Goal: Information Seeking & Learning: Learn about a topic

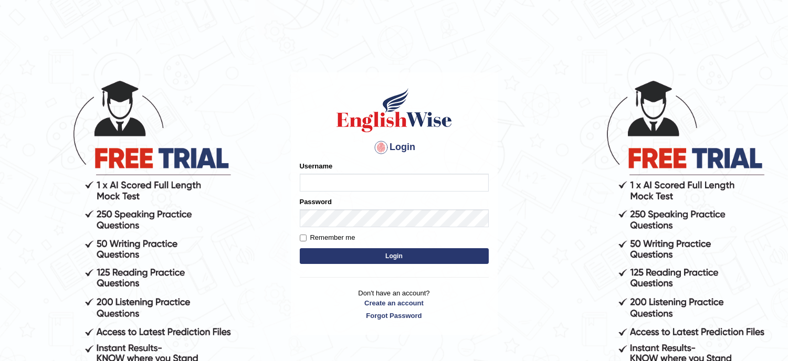
type input "lambertayeligiliga_Englishwise"
click at [391, 254] on button "Login" at bounding box center [394, 256] width 189 height 16
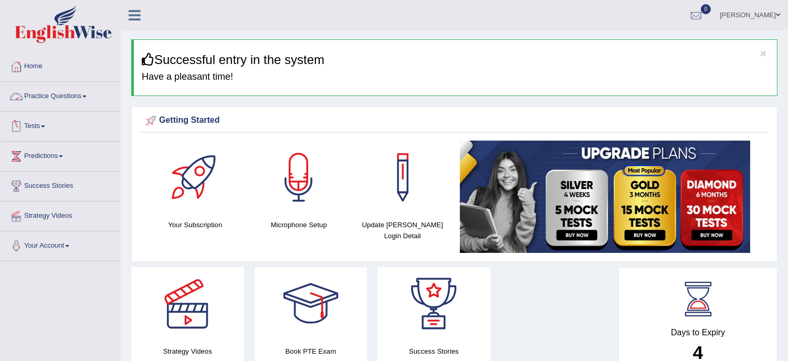
click at [63, 92] on link "Practice Questions" at bounding box center [61, 95] width 120 height 26
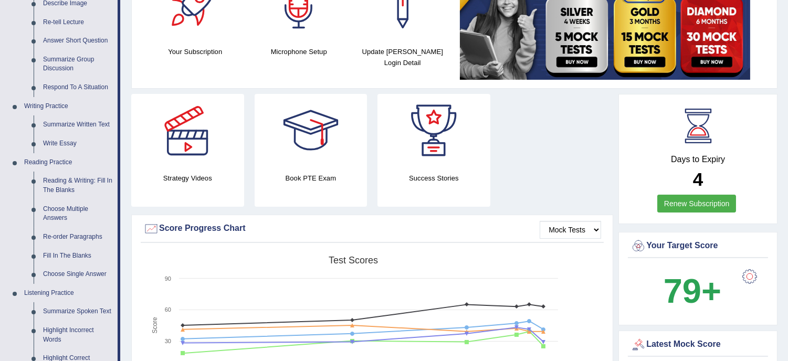
scroll to position [186, 0]
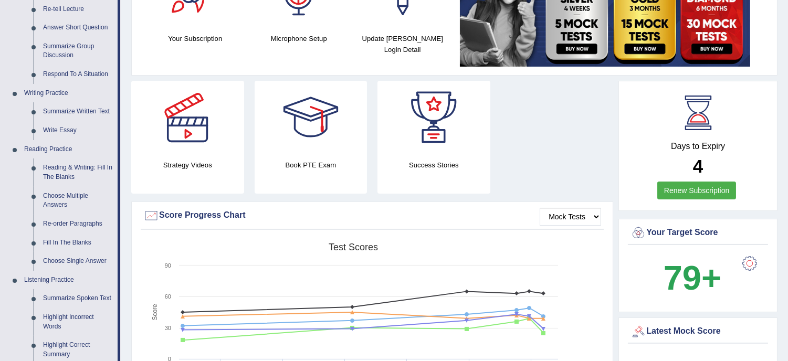
drag, startPoint x: 161, startPoint y: 194, endPoint x: 129, endPoint y: 184, distance: 33.1
click at [129, 184] on div "Strategy Videos Book PTE Exam Success Stories" at bounding box center [372, 141] width 493 height 121
click at [128, 184] on div "Strategy Videos" at bounding box center [187, 137] width 123 height 113
click at [74, 169] on link "Reading & Writing: Fill In The Blanks" at bounding box center [77, 173] width 79 height 28
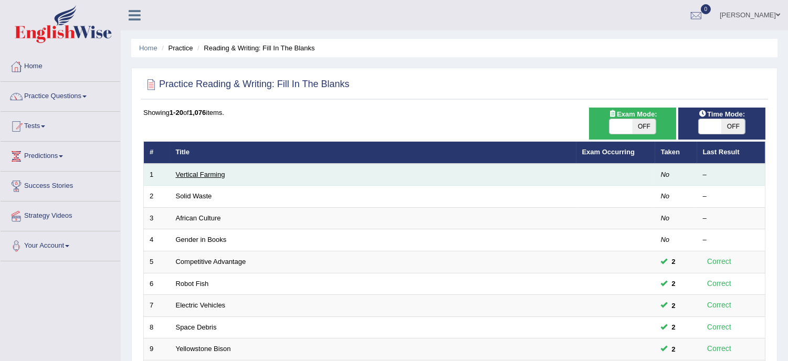
click at [206, 174] on link "Vertical Farming" at bounding box center [200, 175] width 49 height 8
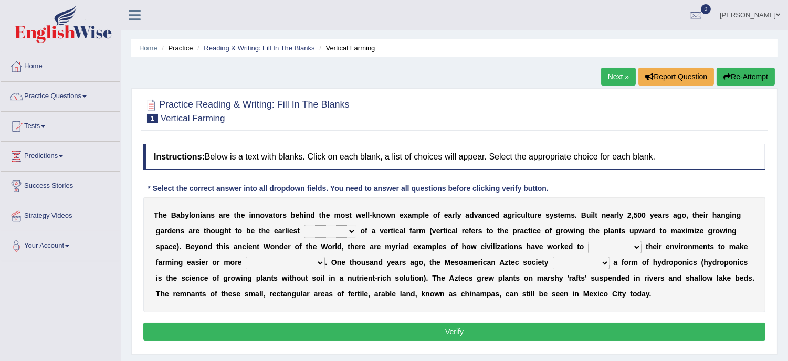
click at [373, 215] on b "k" at bounding box center [374, 215] width 4 height 8
click at [353, 233] on select "prototype failure discredit protocol" at bounding box center [330, 231] width 53 height 13
select select "prototype"
click at [304, 225] on select "prototype failure discredit protocol" at bounding box center [330, 231] width 53 height 13
click at [638, 248] on select "manipulate escape respect disarrange" at bounding box center [615, 247] width 54 height 13
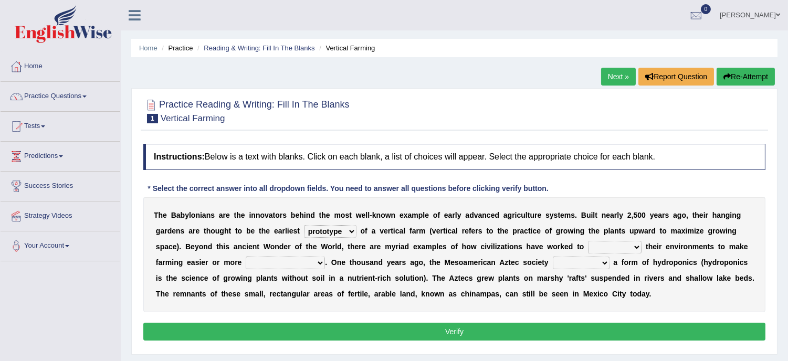
select select "respect"
click at [588, 241] on select "manipulate escape respect disarrange" at bounding box center [615, 247] width 54 height 13
click at [319, 260] on select "productive constructive connective counterproductive" at bounding box center [285, 263] width 79 height 13
select select "productive"
click at [246, 257] on select "productive constructive connective counterproductive" at bounding box center [285, 263] width 79 height 13
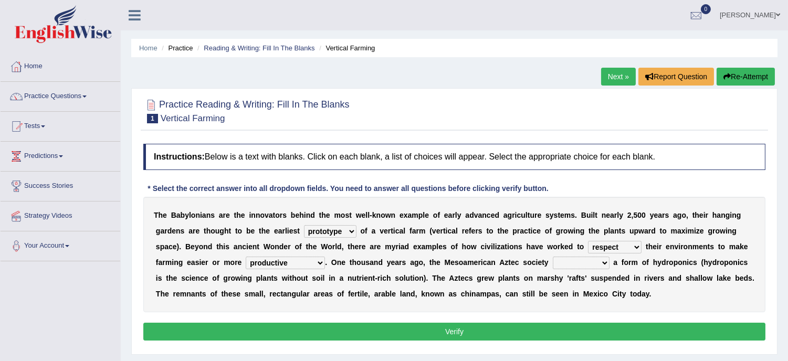
click at [605, 262] on select "domineered volunteered pioneered engineered" at bounding box center [581, 263] width 57 height 13
select select "volunteered"
click at [553, 257] on select "domineered volunteered pioneered engineered" at bounding box center [581, 263] width 57 height 13
click at [451, 327] on button "Verify" at bounding box center [454, 332] width 622 height 18
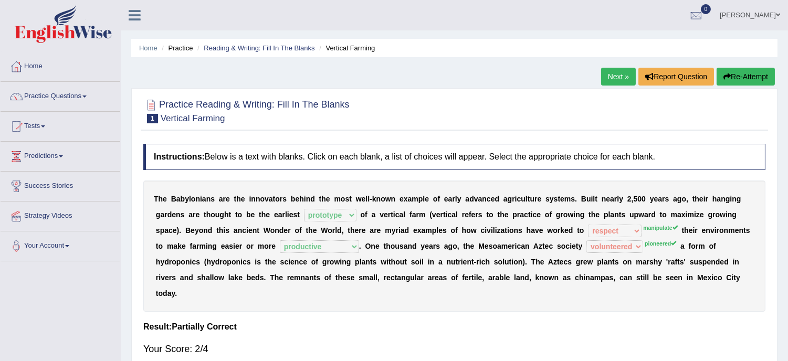
click at [738, 71] on button "Re-Attempt" at bounding box center [746, 77] width 58 height 18
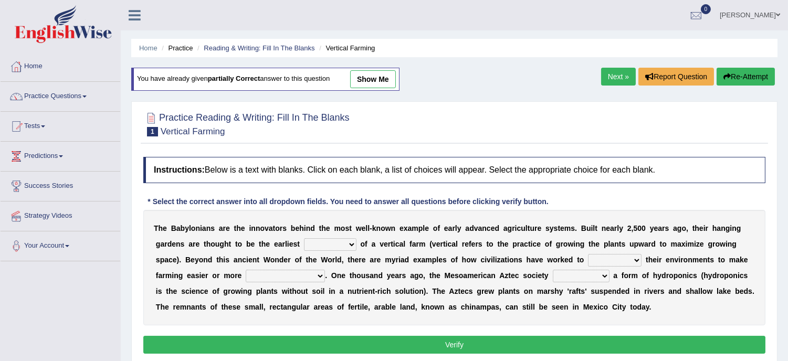
click at [353, 242] on select "prototype failure discredit protocol" at bounding box center [330, 244] width 53 height 13
select select "prototype"
click at [304, 238] on select "prototype failure discredit protocol" at bounding box center [330, 244] width 53 height 13
click at [636, 257] on select "manipulate escape respect disarrange" at bounding box center [615, 260] width 54 height 13
select select "manipulate"
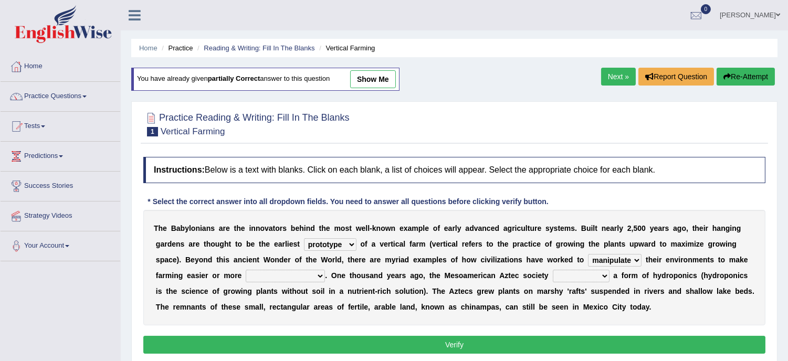
click at [588, 254] on select "manipulate escape respect disarrange" at bounding box center [615, 260] width 54 height 13
click at [318, 274] on select "productive constructive connective counterproductive" at bounding box center [285, 276] width 79 height 13
select select "productive"
click at [246, 270] on select "productive constructive connective counterproductive" at bounding box center [285, 276] width 79 height 13
click at [606, 273] on select "domineered volunteered pioneered engineered" at bounding box center [581, 276] width 57 height 13
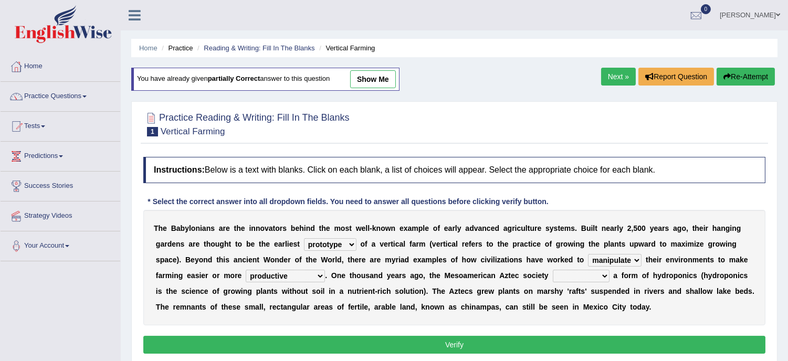
select select "pioneered"
click at [553, 270] on select "domineered volunteered pioneered engineered" at bounding box center [581, 276] width 57 height 13
click at [521, 340] on button "Verify" at bounding box center [454, 345] width 622 height 18
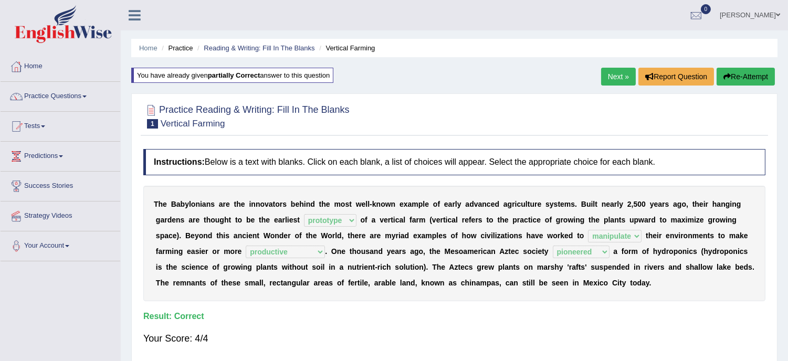
click at [611, 71] on link "Next »" at bounding box center [618, 77] width 35 height 18
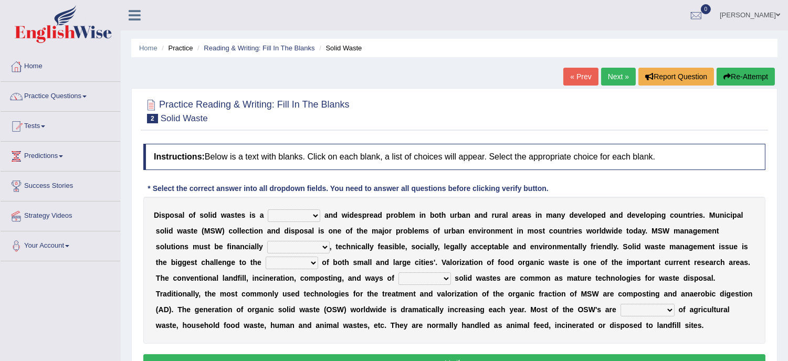
click at [315, 212] on select "slanting stinging stalling shafting" at bounding box center [294, 216] width 53 height 13
select select "stalling"
click at [268, 210] on select "slanting stinging stalling shafting" at bounding box center [294, 216] width 53 height 13
click at [327, 245] on select "unattainable sustainable objectionable treasonable" at bounding box center [298, 247] width 63 height 13
select select "sustainable"
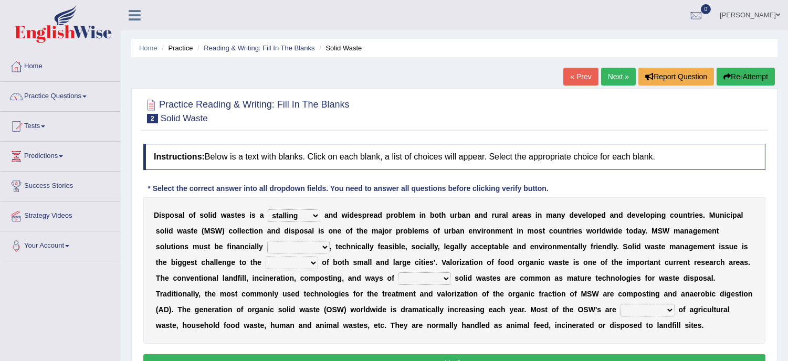
click at [267, 241] on select "unattainable sustainable objectionable treasonable" at bounding box center [298, 247] width 63 height 13
click at [315, 261] on select "plants culture authorities history" at bounding box center [292, 263] width 53 height 13
select select "history"
click at [266, 257] on select "plants culture authorities history" at bounding box center [292, 263] width 53 height 13
click at [450, 277] on select "reserving preserving deserving handling" at bounding box center [425, 279] width 53 height 13
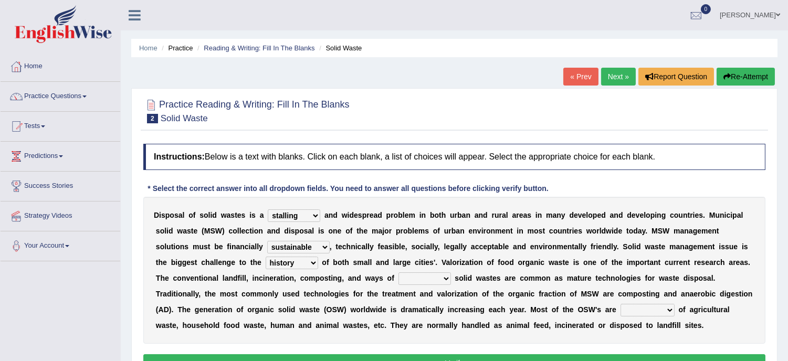
select select "handling"
click at [399, 273] on select "reserving preserving deserving handling" at bounding box center [425, 279] width 53 height 13
click at [670, 308] on select "composed disposed composing disposing" at bounding box center [648, 310] width 54 height 13
select select "composing"
click at [621, 304] on select "composed disposed composing disposing" at bounding box center [648, 310] width 54 height 13
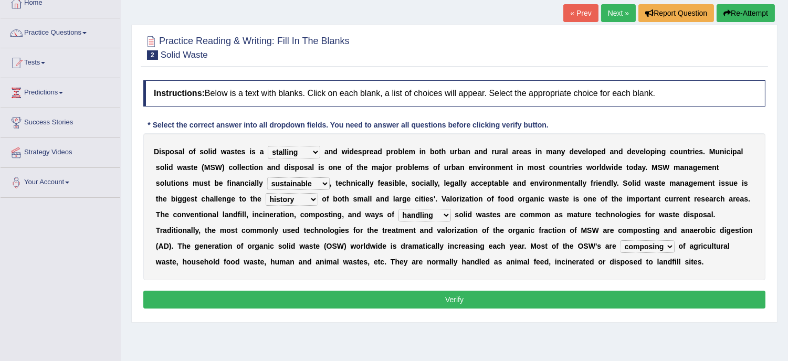
scroll to position [93, 0]
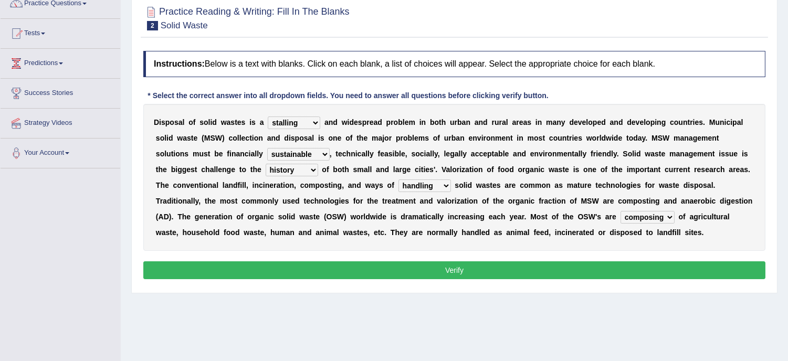
click at [480, 275] on button "Verify" at bounding box center [454, 271] width 622 height 18
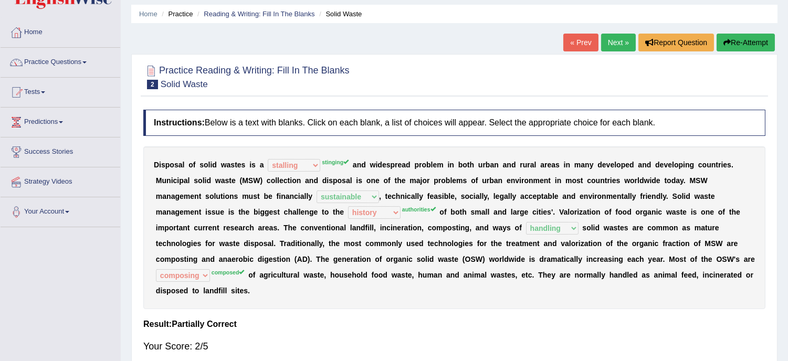
scroll to position [23, 0]
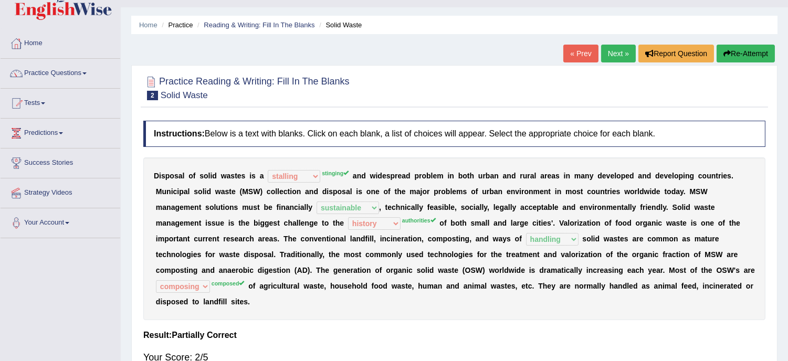
click at [746, 59] on button "Re-Attempt" at bounding box center [746, 54] width 58 height 18
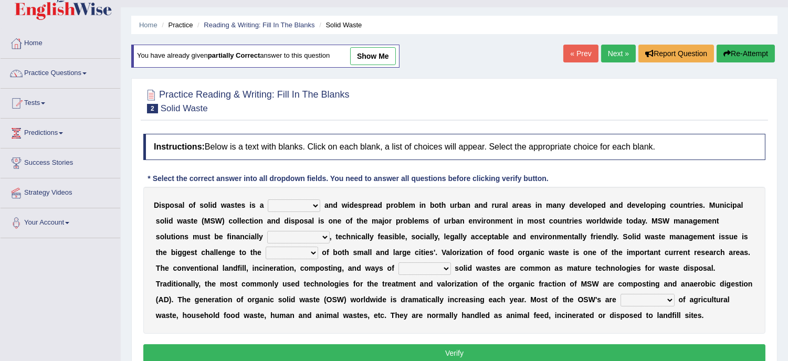
click at [312, 203] on select "slanting stinging stalling shafting" at bounding box center [294, 206] width 53 height 13
select select "stinging"
click at [268, 200] on select "slanting stinging stalling shafting" at bounding box center [294, 206] width 53 height 13
click at [322, 235] on select "unattainable sustainable objectionable treasonable" at bounding box center [298, 237] width 63 height 13
select select "sustainable"
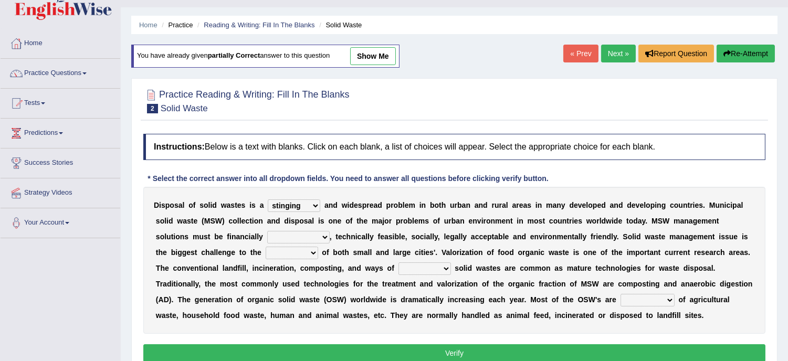
click at [267, 231] on select "unattainable sustainable objectionable treasonable" at bounding box center [298, 237] width 63 height 13
click at [306, 254] on select "plants culture authorities history" at bounding box center [292, 253] width 53 height 13
select select "authorities"
click at [266, 247] on select "plants culture authorities history" at bounding box center [292, 253] width 53 height 13
click at [442, 268] on select "reserving preserving deserving handling" at bounding box center [425, 269] width 53 height 13
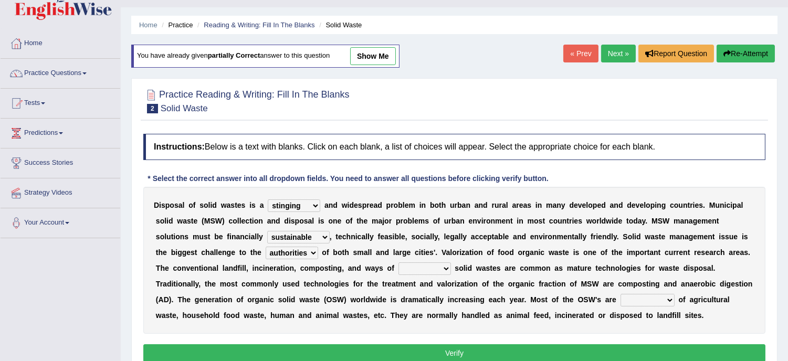
select select "handling"
click at [399, 263] on select "reserving preserving deserving handling" at bounding box center [425, 269] width 53 height 13
click at [669, 301] on select "composed disposed composing disposing" at bounding box center [648, 300] width 54 height 13
select select "composed"
click at [621, 294] on select "composed disposed composing disposing" at bounding box center [648, 300] width 54 height 13
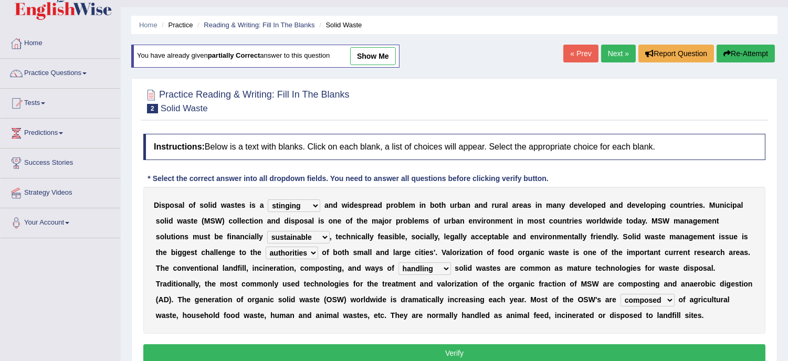
click at [530, 355] on button "Verify" at bounding box center [454, 354] width 622 height 18
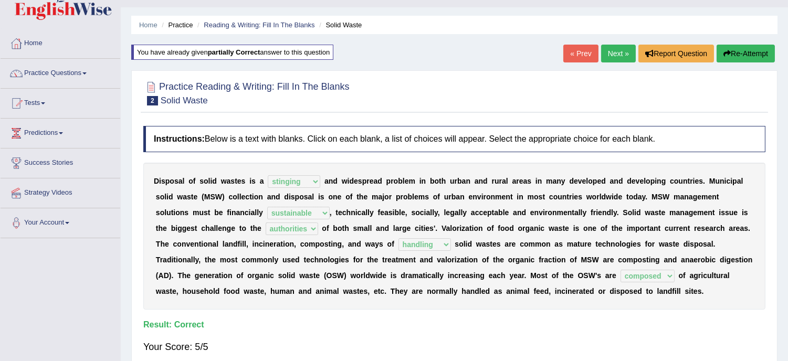
click at [616, 46] on link "Next »" at bounding box center [618, 54] width 35 height 18
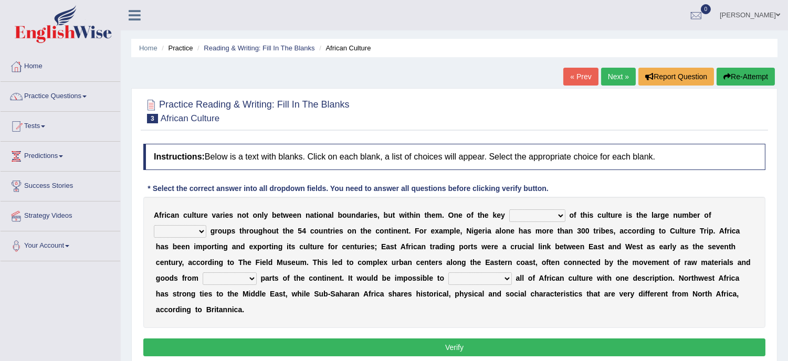
click at [562, 213] on select "conjectures features issues doubts" at bounding box center [537, 216] width 56 height 13
select select "issues"
click at [509, 210] on select "conjectures features issues doubts" at bounding box center [537, 216] width 56 height 13
click at [201, 229] on select "ethic ethnic eugenic epic" at bounding box center [180, 231] width 53 height 13
select select "ethnic"
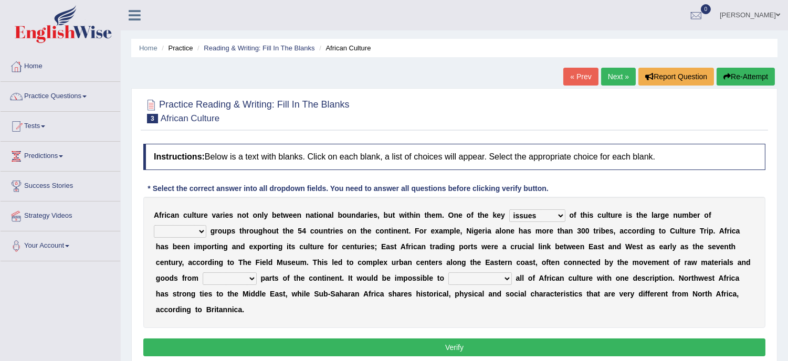
click at [154, 225] on select "ethic ethnic eugenic epic" at bounding box center [180, 231] width 53 height 13
drag, startPoint x: 464, startPoint y: 268, endPoint x: 444, endPoint y: 265, distance: 20.7
click at [444, 265] on div "A f r i c a n c u l t u r e v a r i e s n o t o n l y b e t w e e n n a t i o n…" at bounding box center [454, 262] width 622 height 131
click at [248, 276] on select "forelocked interlocked unlocked landlocked" at bounding box center [230, 279] width 54 height 13
select select "interlocked"
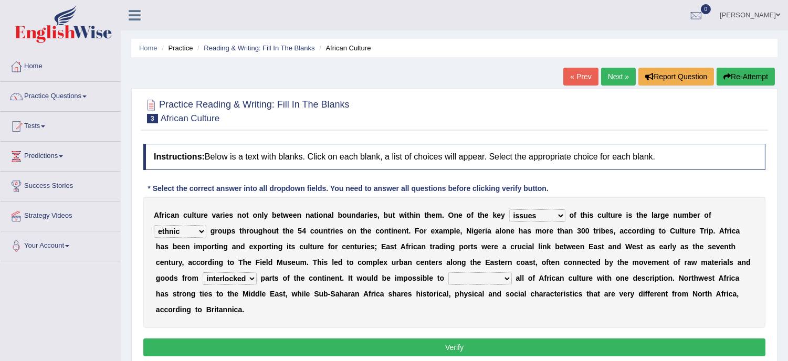
click at [203, 273] on select "forelocked interlocked unlocked landlocked" at bounding box center [230, 279] width 54 height 13
click at [508, 276] on select "characterize conceptualize symbolize synthesize" at bounding box center [481, 279] width 64 height 13
select select "symbolize"
click at [449, 273] on select "characterize conceptualize symbolize synthesize" at bounding box center [481, 279] width 64 height 13
click at [460, 344] on button "Verify" at bounding box center [454, 348] width 622 height 18
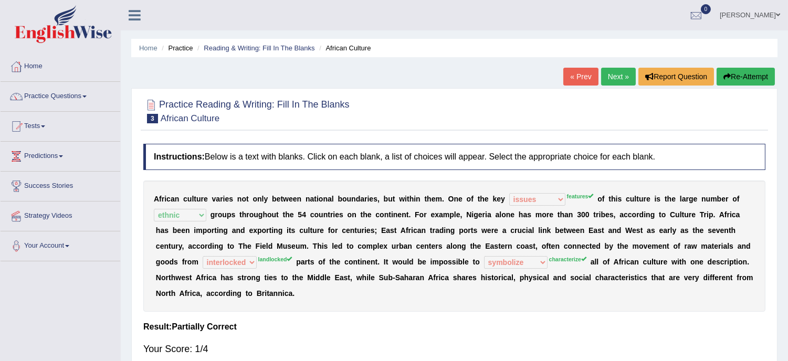
click at [757, 72] on button "Re-Attempt" at bounding box center [746, 77] width 58 height 18
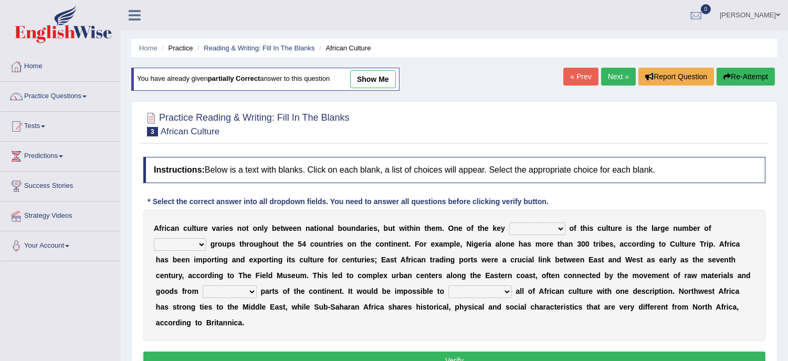
click at [560, 227] on select "conjectures features issues doubts" at bounding box center [537, 229] width 56 height 13
select select "features"
click at [509, 223] on select "conjectures features issues doubts" at bounding box center [537, 229] width 56 height 13
click at [202, 244] on select "ethic ethnic eugenic epic" at bounding box center [180, 244] width 53 height 13
select select "ethnic"
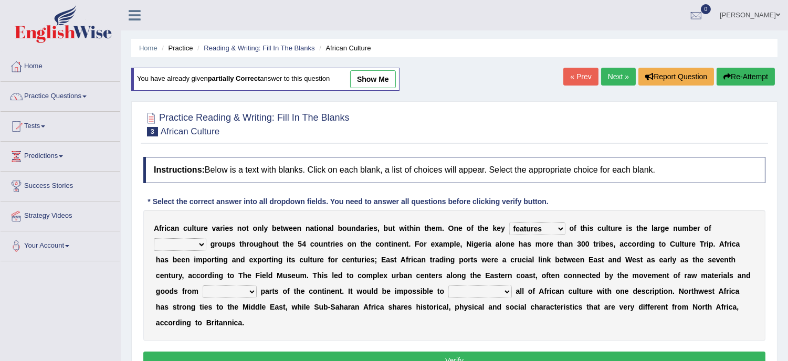
click at [154, 238] on select "ethic ethnic eugenic epic" at bounding box center [180, 244] width 53 height 13
click at [252, 287] on select "forelocked interlocked unlocked landlocked" at bounding box center [230, 292] width 54 height 13
select select "landlocked"
click at [203, 286] on select "forelocked interlocked unlocked landlocked" at bounding box center [230, 292] width 54 height 13
click at [506, 290] on select "characterize conceptualize symbolize synthesize" at bounding box center [481, 292] width 64 height 13
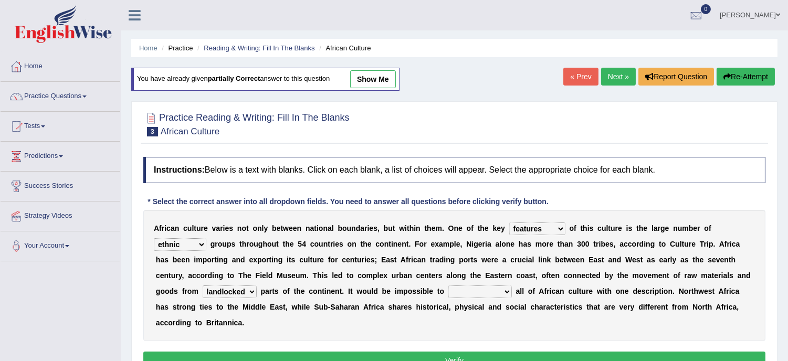
select select "characterize"
click at [449, 286] on select "characterize conceptualize symbolize synthesize" at bounding box center [481, 292] width 64 height 13
click at [590, 355] on button "Verify" at bounding box center [454, 361] width 622 height 18
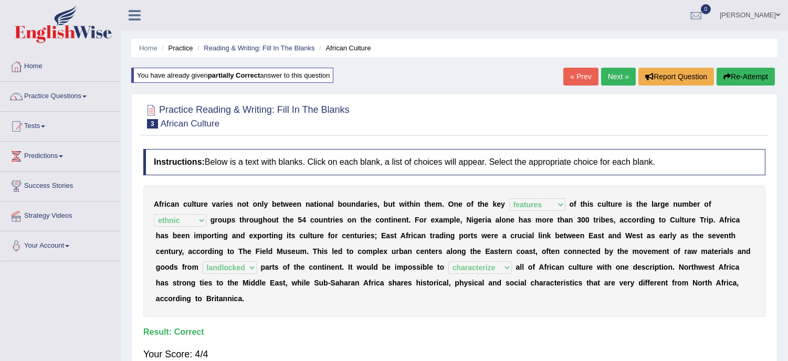
click at [620, 80] on link "Next »" at bounding box center [618, 77] width 35 height 18
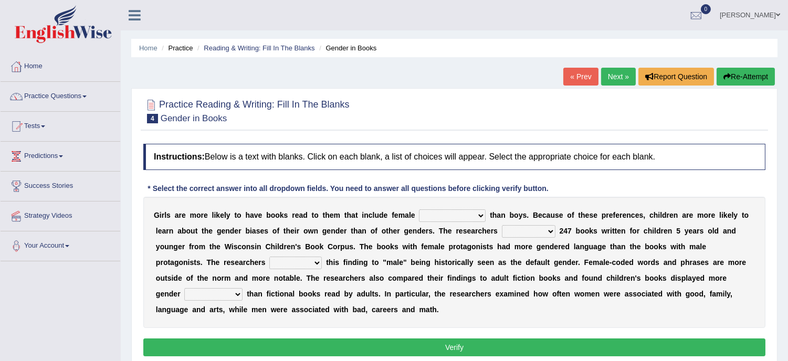
click at [482, 214] on select "protagonists cosmogonists agonists expressionists" at bounding box center [452, 216] width 67 height 13
select select "expressionists"
click at [419, 210] on select "protagonists cosmogonists agonists expressionists" at bounding box center [452, 216] width 67 height 13
click at [554, 232] on select "hydrolyzed paralyzed catalyzed analyzed" at bounding box center [529, 231] width 54 height 13
select select "catalyzed"
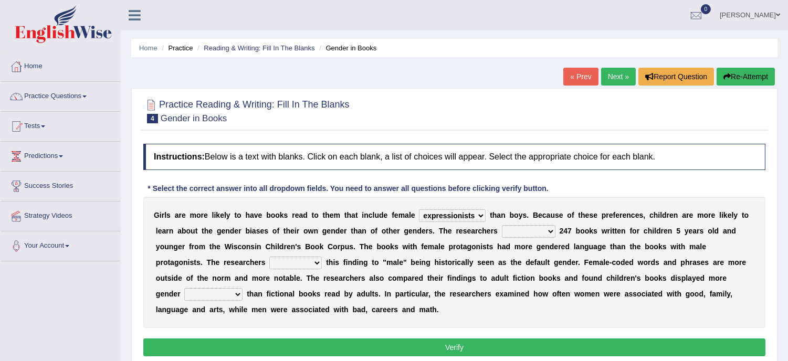
click at [502, 225] on select "hydrolyzed paralyzed catalyzed analyzed" at bounding box center [529, 231] width 54 height 13
click at [480, 216] on select "protagonists cosmogonists agonists expressionists" at bounding box center [452, 216] width 67 height 13
select select "protagonists"
click at [419, 210] on select "protagonists cosmogonists agonists expressionists" at bounding box center [452, 216] width 67 height 13
click at [330, 264] on b "h" at bounding box center [331, 262] width 5 height 8
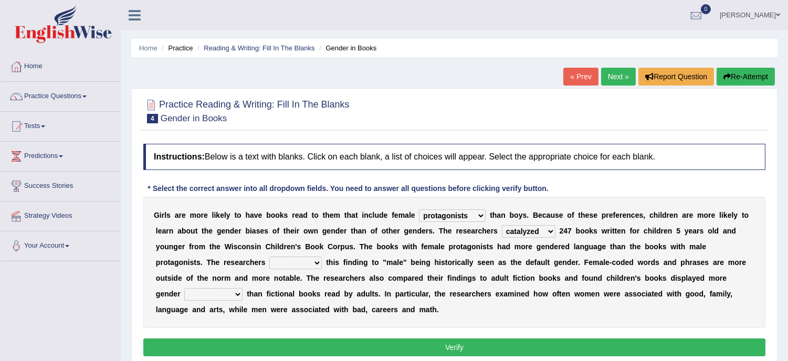
click at [316, 261] on select "contribute tribute distribute attribute" at bounding box center [295, 263] width 53 height 13
select select "attribute"
click at [269, 257] on select "contribute tribute distribute attribute" at bounding box center [295, 263] width 53 height 13
click at [238, 291] on select "stereotypes teletypes prototypes electrotypes" at bounding box center [213, 294] width 58 height 13
select select "prototypes"
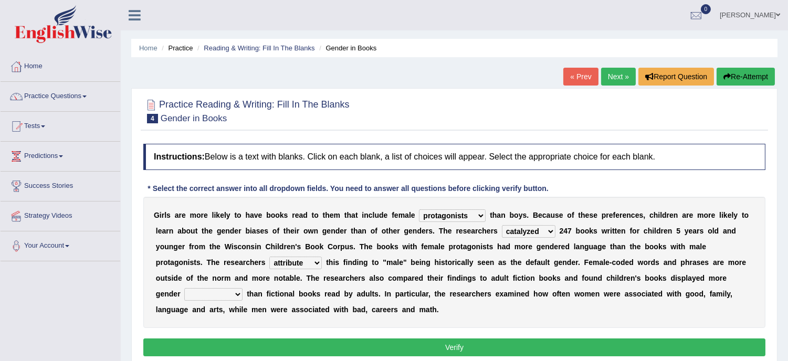
click at [184, 288] on select "stereotypes teletypes prototypes electrotypes" at bounding box center [213, 294] width 58 height 13
click at [450, 347] on button "Verify" at bounding box center [454, 348] width 622 height 18
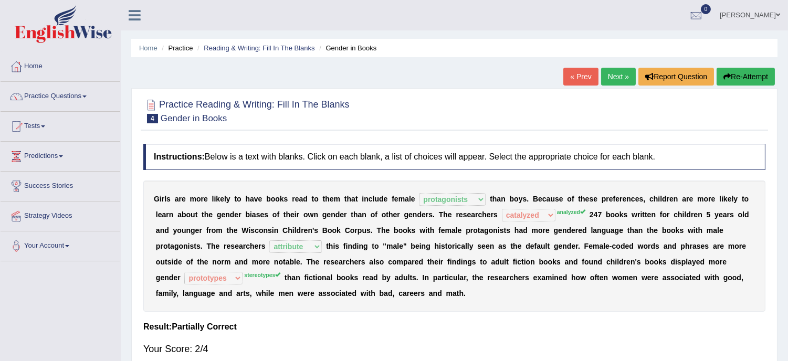
click at [740, 75] on button "Re-Attempt" at bounding box center [746, 77] width 58 height 18
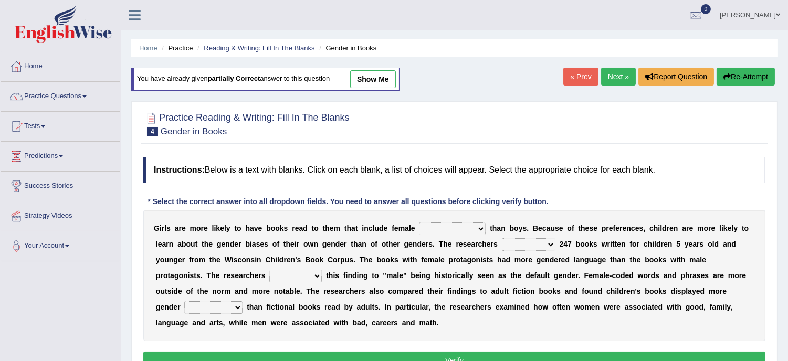
click at [480, 231] on select "protagonists cosmogonists agonists expressionists" at bounding box center [452, 229] width 67 height 13
select select "protagonists"
click at [419, 223] on select "protagonists cosmogonists agonists expressionists" at bounding box center [452, 229] width 67 height 13
click at [550, 244] on select "hydrolyzed paralyzed catalyzed analyzed" at bounding box center [529, 244] width 54 height 13
select select "analyzed"
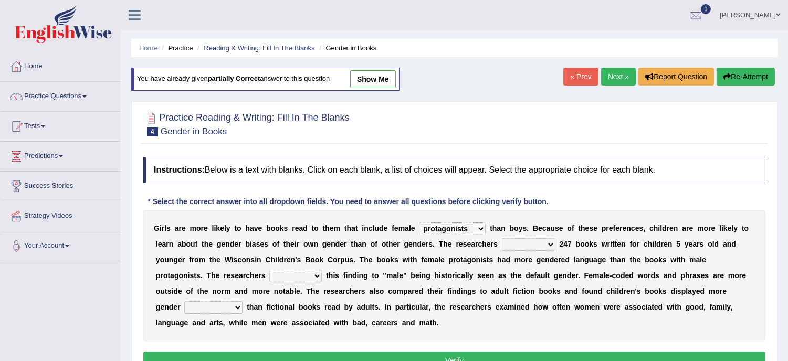
click at [502, 238] on select "hydrolyzed paralyzed catalyzed analyzed" at bounding box center [529, 244] width 54 height 13
click at [313, 281] on select "contribute tribute distribute attribute" at bounding box center [295, 276] width 53 height 13
select select "attribute"
click at [269, 270] on select "contribute tribute distribute attribute" at bounding box center [295, 276] width 53 height 13
click at [237, 302] on select "stereotypes teletypes prototypes electrotypes" at bounding box center [213, 307] width 58 height 13
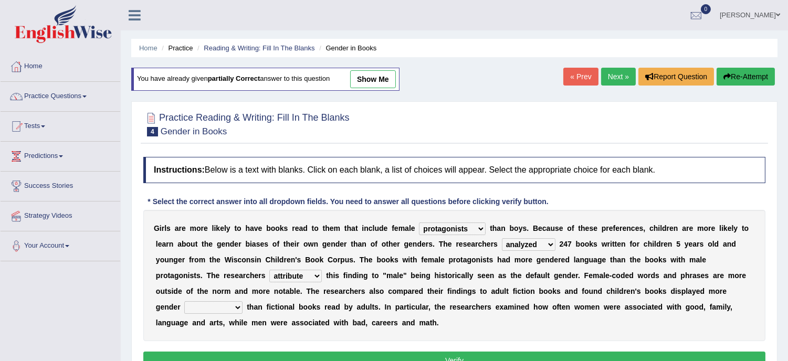
select select "stereotypes"
click at [184, 301] on select "stereotypes teletypes prototypes electrotypes" at bounding box center [213, 307] width 58 height 13
click at [475, 357] on button "Verify" at bounding box center [454, 361] width 622 height 18
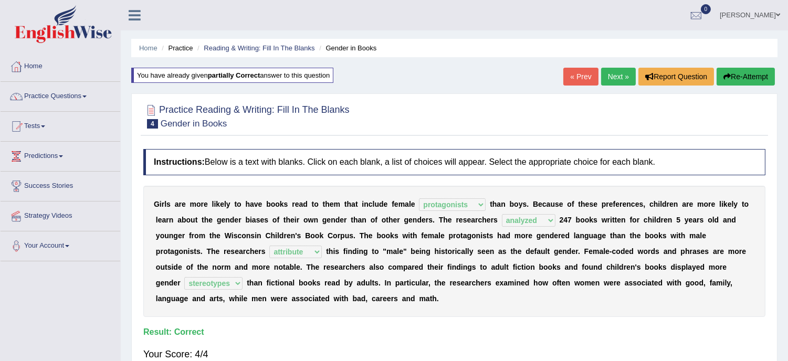
click at [612, 75] on link "Next »" at bounding box center [618, 77] width 35 height 18
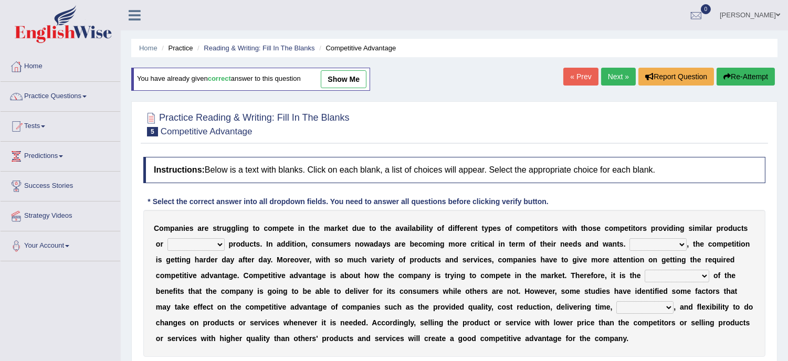
click at [218, 242] on select "constitution restitution substitution institution" at bounding box center [196, 244] width 57 height 13
select select "substitution"
click at [168, 238] on select "constitution restitution substitution institution" at bounding box center [196, 244] width 57 height 13
click at [681, 245] on select "However Instead Additionally Therefore" at bounding box center [658, 244] width 57 height 13
select select "However"
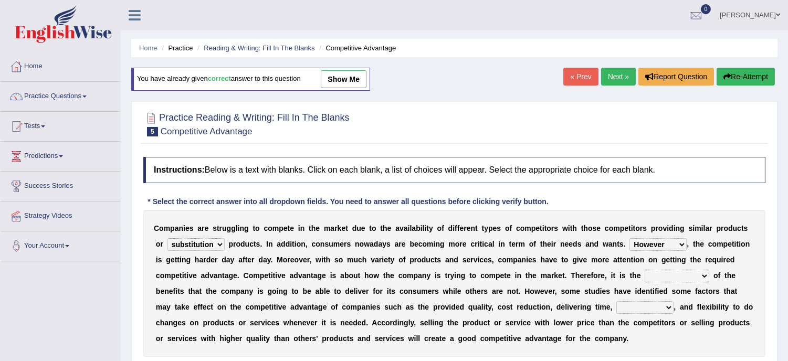
click at [630, 238] on select "However Instead Additionally Therefore" at bounding box center [658, 244] width 57 height 13
click at [703, 276] on select "dissemination ordination determination incarnation" at bounding box center [677, 276] width 65 height 13
select select "dissemination"
click at [645, 270] on select "dissemination ordination determination incarnation" at bounding box center [677, 276] width 65 height 13
click at [704, 274] on select "dissemination ordination determination incarnation" at bounding box center [677, 276] width 65 height 13
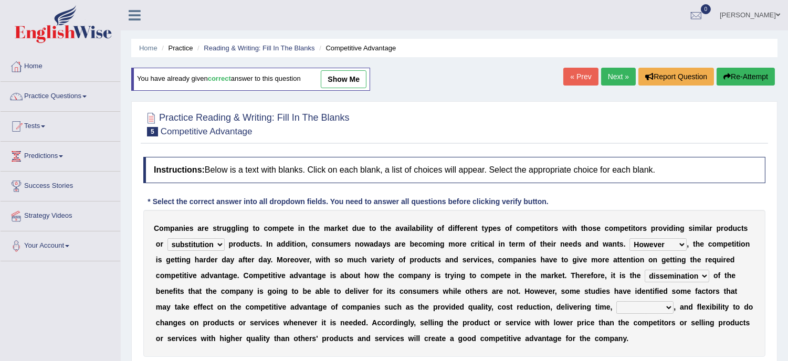
click at [704, 274] on select "dissemination ordination determination incarnation" at bounding box center [677, 276] width 65 height 13
click at [670, 308] on select "captivation aggregation deprivation innovation" at bounding box center [645, 307] width 57 height 13
select select "innovation"
click at [617, 301] on select "captivation aggregation deprivation innovation" at bounding box center [645, 307] width 57 height 13
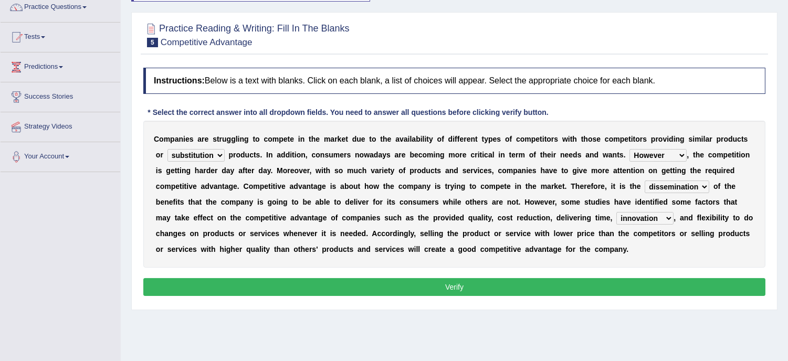
scroll to position [93, 0]
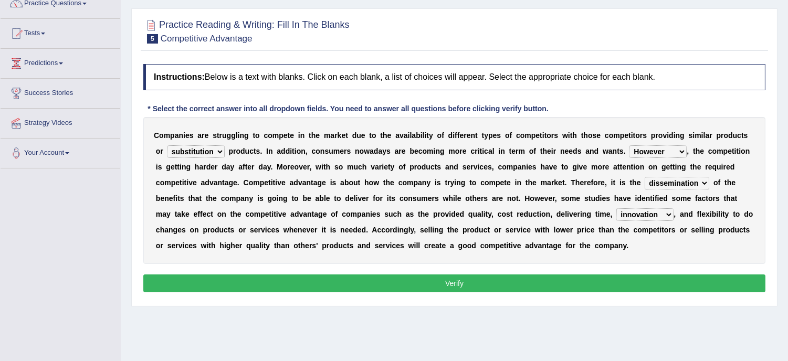
click at [473, 280] on button "Verify" at bounding box center [454, 284] width 622 height 18
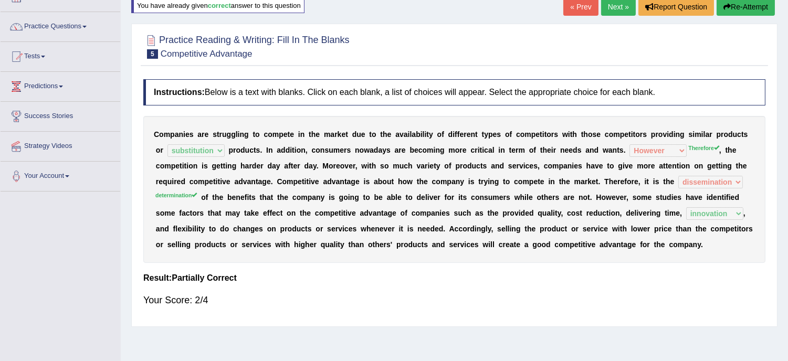
scroll to position [0, 0]
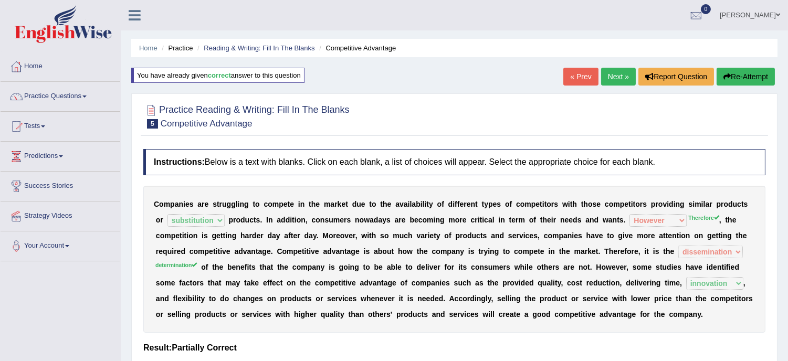
click at [747, 76] on button "Re-Attempt" at bounding box center [746, 77] width 58 height 18
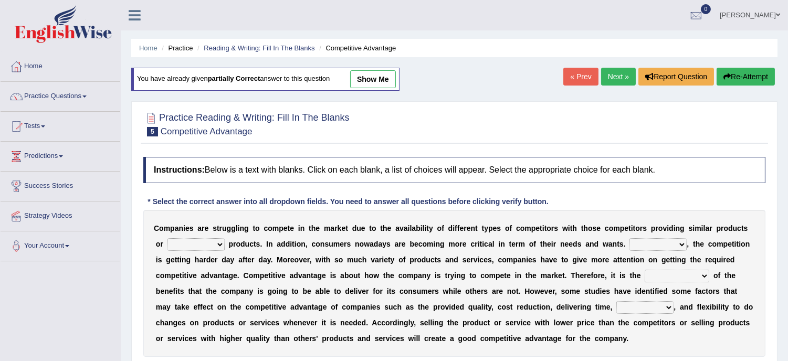
click at [215, 242] on select "constitution restitution substitution institution" at bounding box center [196, 244] width 57 height 13
select select "substitution"
click at [168, 238] on select "constitution restitution substitution institution" at bounding box center [196, 244] width 57 height 13
click at [683, 241] on select "However Instead Additionally Therefore" at bounding box center [658, 244] width 57 height 13
select select "Therefore"
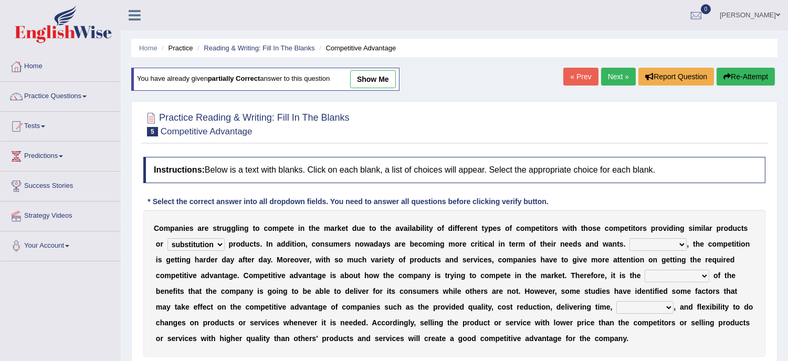
click at [630, 238] on select "However Instead Additionally Therefore" at bounding box center [658, 244] width 57 height 13
click at [704, 274] on select "dissemination ordination determination incarnation" at bounding box center [677, 276] width 65 height 13
select select "determination"
click at [645, 270] on select "dissemination ordination determination incarnation" at bounding box center [677, 276] width 65 height 13
click at [670, 307] on select "captivation aggregation deprivation innovation" at bounding box center [645, 307] width 57 height 13
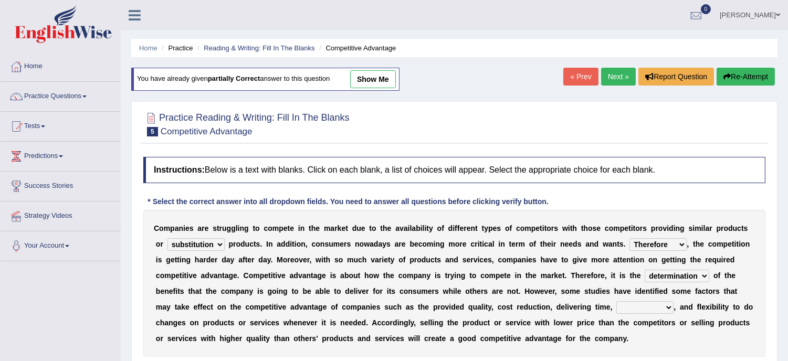
select select "innovation"
click at [617, 301] on select "captivation aggregation deprivation innovation" at bounding box center [645, 307] width 57 height 13
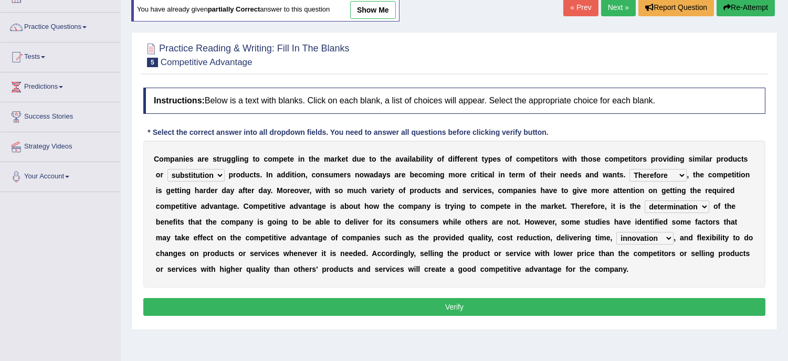
scroll to position [70, 0]
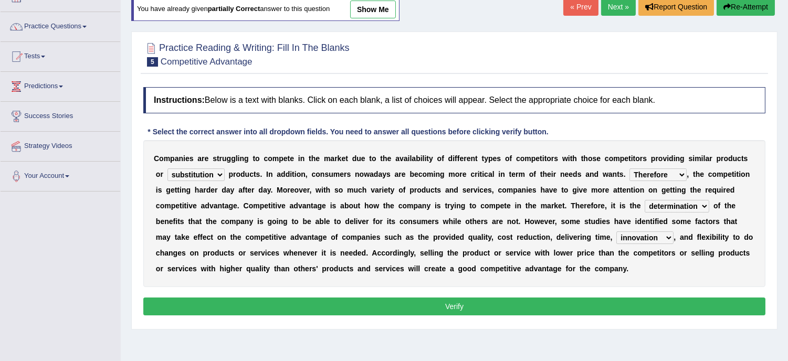
click at [444, 305] on button "Verify" at bounding box center [454, 307] width 622 height 18
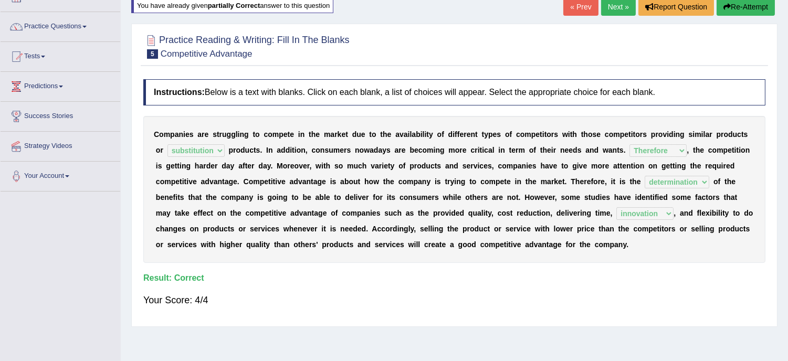
click at [613, 2] on link "Next »" at bounding box center [618, 7] width 35 height 18
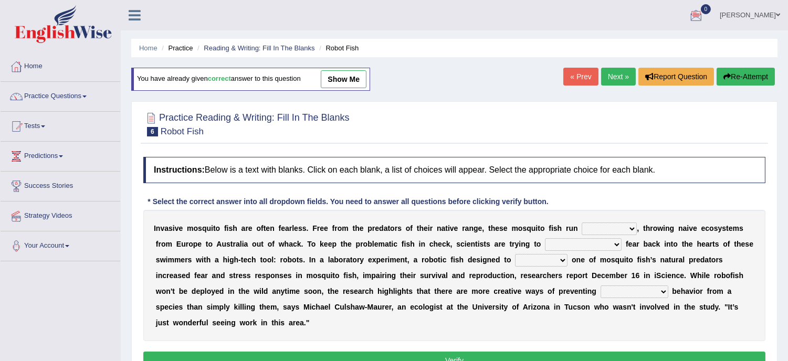
click at [632, 227] on select "occupant flippant rampant concordant" at bounding box center [609, 229] width 55 height 13
select select "occupant"
click at [582, 223] on select "occupant flippant rampant concordant" at bounding box center [609, 229] width 55 height 13
click at [590, 247] on select "accept spike strike [PERSON_NAME]" at bounding box center [583, 244] width 77 height 13
select select "spike"
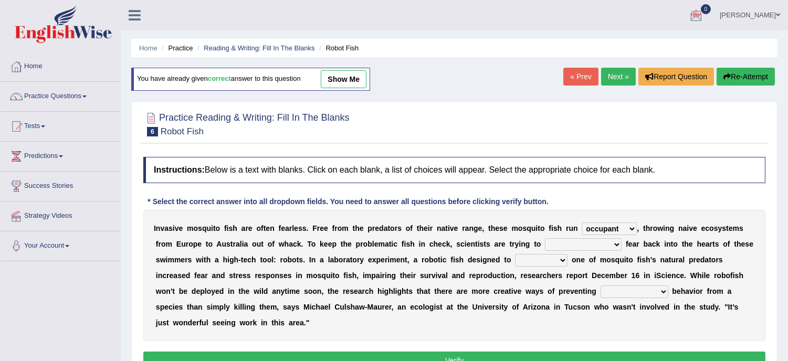
click at [545, 238] on select "accept spike strike drake" at bounding box center [583, 244] width 77 height 13
click at [564, 257] on select "bequest mimic battle conquest" at bounding box center [541, 260] width 53 height 13
select select "mimic"
click at [515, 254] on select "bequest mimic battle conquest" at bounding box center [541, 260] width 53 height 13
click at [664, 293] on select "unprivileged unprecedented uncharted unwanted" at bounding box center [635, 292] width 68 height 13
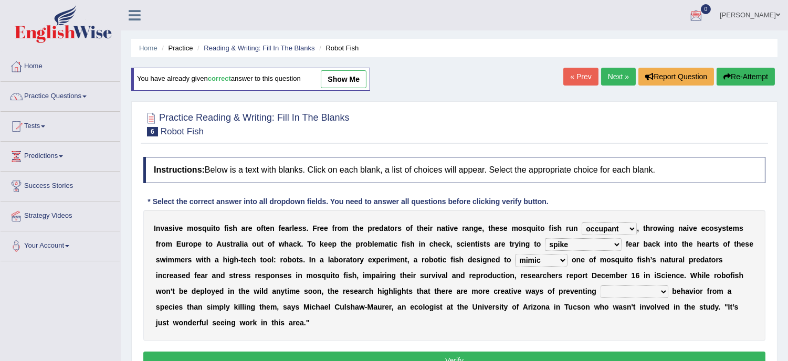
select select "unwanted"
click at [601, 286] on select "unprivileged unprecedented uncharted unwanted" at bounding box center [635, 292] width 68 height 13
click at [480, 356] on button "Verify" at bounding box center [454, 361] width 622 height 18
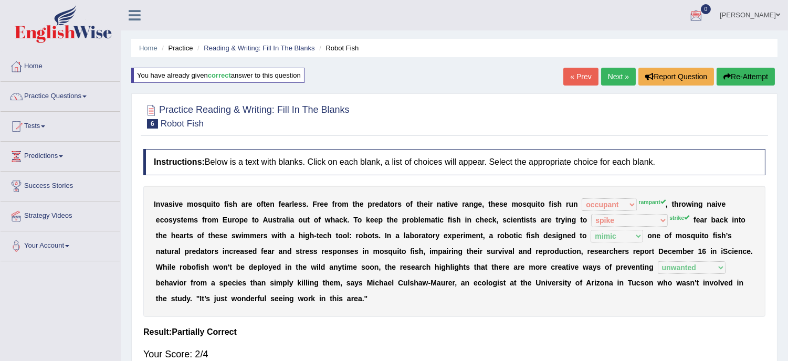
click at [736, 82] on button "Re-Attempt" at bounding box center [746, 77] width 58 height 18
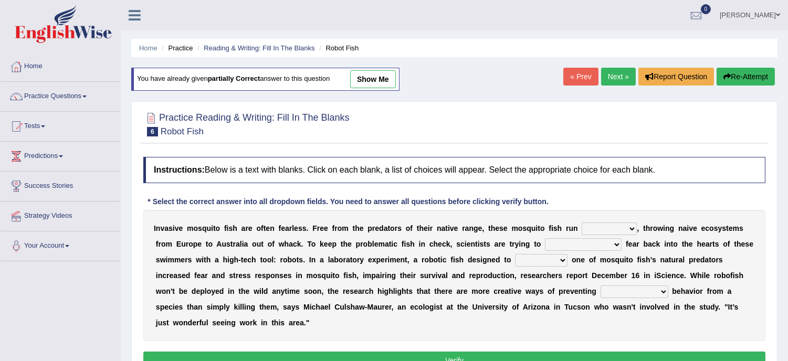
click at [628, 226] on select "occupant flippant rampant concordant" at bounding box center [609, 229] width 55 height 13
select select "rampant"
click at [582, 223] on select "occupant flippant rampant concordant" at bounding box center [609, 229] width 55 height 13
click at [596, 240] on select "accept spike strike [PERSON_NAME]" at bounding box center [583, 244] width 77 height 13
select select "strike"
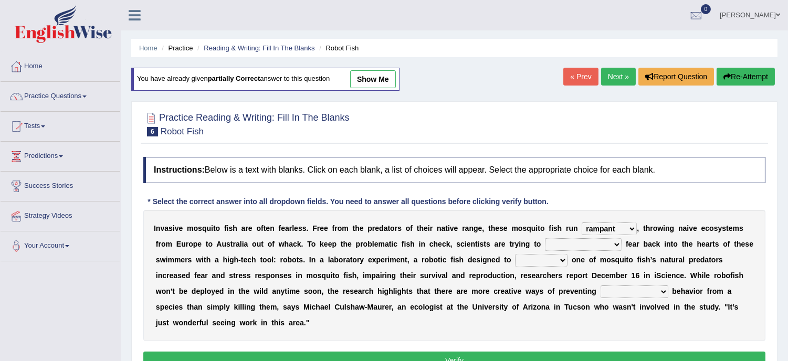
click at [545, 238] on select "accept spike strike [PERSON_NAME]" at bounding box center [583, 244] width 77 height 13
click at [563, 256] on select "bequest mimic battle conquest" at bounding box center [541, 260] width 53 height 13
select select "mimic"
click at [515, 254] on select "bequest mimic battle conquest" at bounding box center [541, 260] width 53 height 13
click at [663, 290] on select "unprivileged unprecedented uncharted unwanted" at bounding box center [635, 292] width 68 height 13
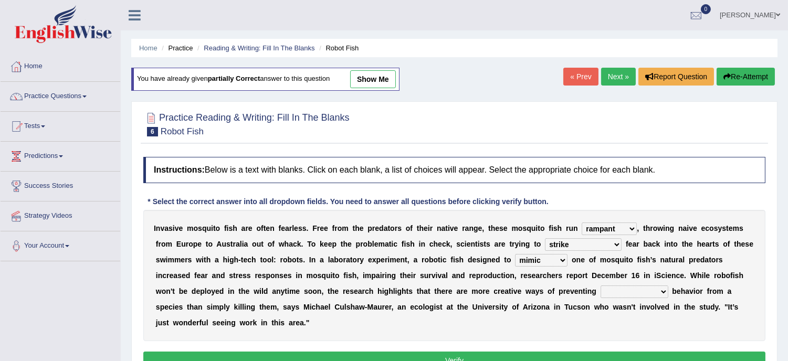
select select "unwanted"
click at [601, 286] on select "unprivileged unprecedented uncharted unwanted" at bounding box center [635, 292] width 68 height 13
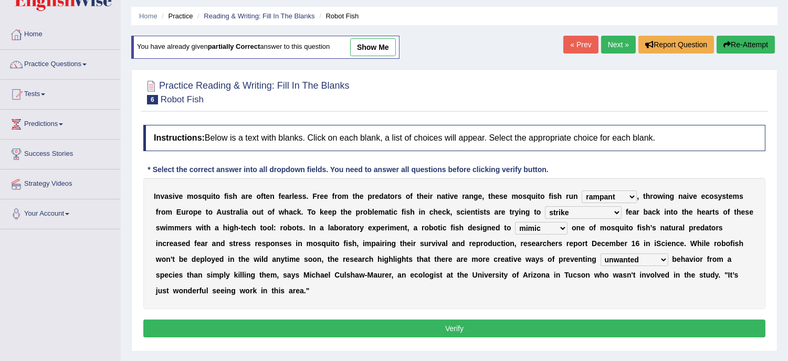
scroll to position [46, 0]
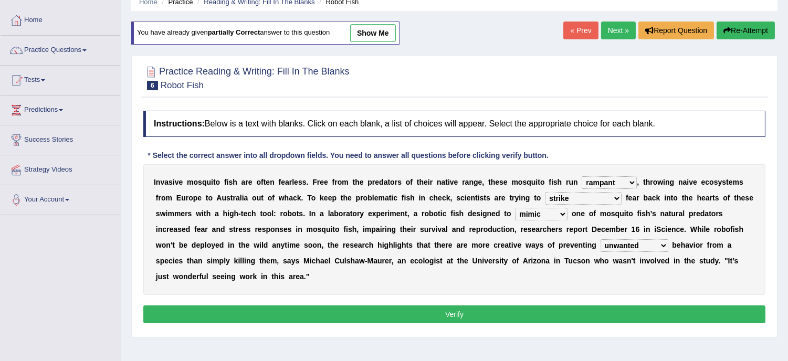
click at [487, 314] on button "Verify" at bounding box center [454, 315] width 622 height 18
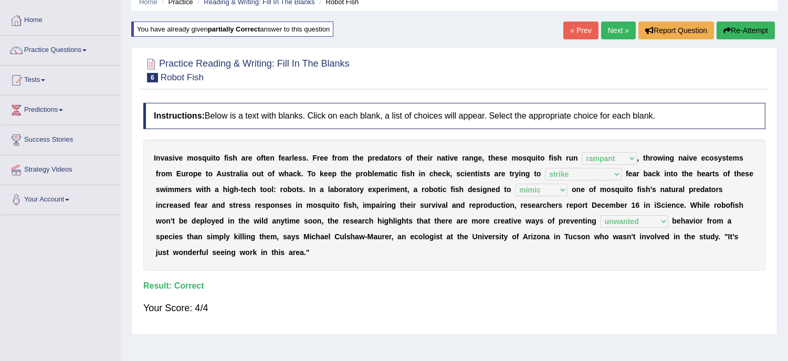
click at [616, 24] on link "Next »" at bounding box center [618, 31] width 35 height 18
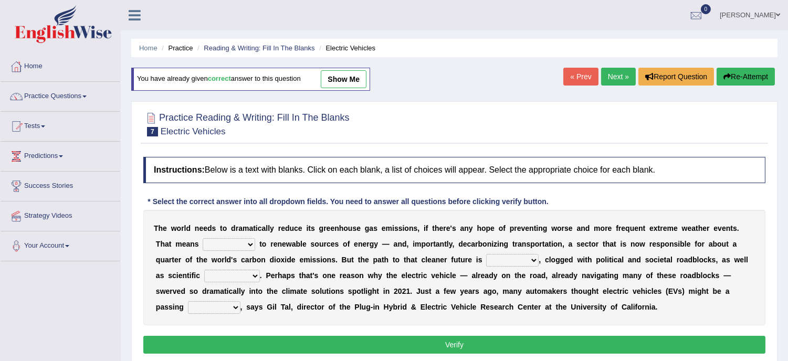
click at [253, 243] on select "grafting drafting crafting shifting" at bounding box center [229, 244] width 53 height 13
select select "shifting"
click at [203, 238] on select "grafting drafting crafting shifting" at bounding box center [229, 244] width 53 height 13
click at [495, 230] on b at bounding box center [497, 228] width 4 height 8
click at [537, 258] on select "daunting daunted daunt dauntless" at bounding box center [512, 260] width 53 height 13
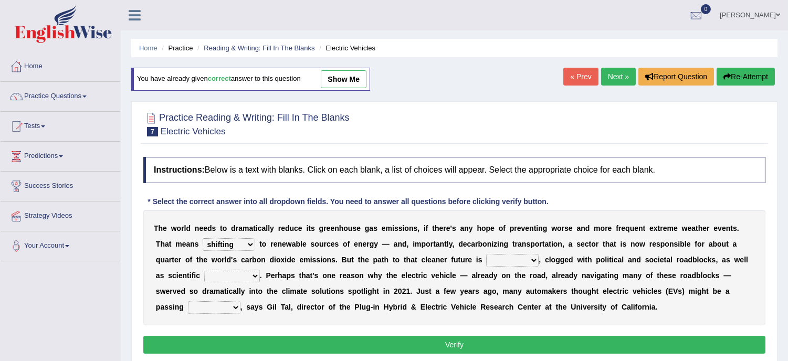
select select "daunted"
click at [486, 254] on select "daunting daunted daunt dauntless" at bounding box center [512, 260] width 53 height 13
click at [252, 276] on select "spectacles obstacles tentacles receptacles" at bounding box center [232, 276] width 56 height 13
select select "obstacles"
click at [204, 270] on select "spectacles obstacles tentacles receptacles" at bounding box center [232, 276] width 56 height 13
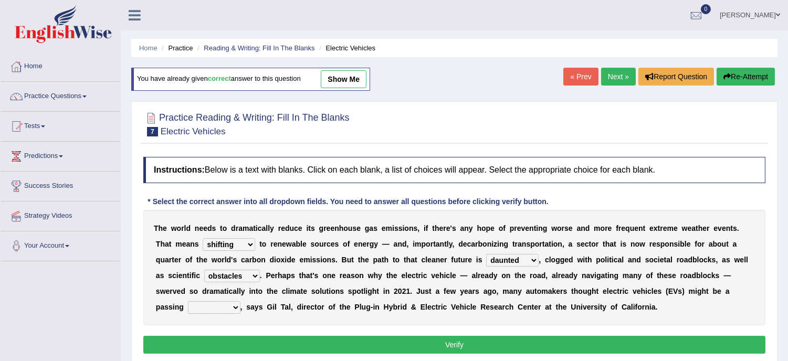
click at [241, 307] on b "," at bounding box center [242, 307] width 2 height 8
click at [235, 306] on select "fad gad tad lad" at bounding box center [214, 307] width 53 height 13
select select "gad"
click at [188, 301] on select "fad gad tad lad" at bounding box center [214, 307] width 53 height 13
click at [359, 343] on button "Verify" at bounding box center [454, 345] width 622 height 18
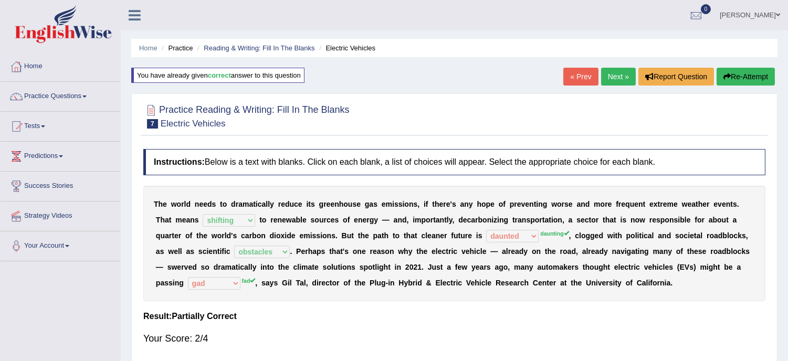
click at [731, 74] on button "Re-Attempt" at bounding box center [746, 77] width 58 height 18
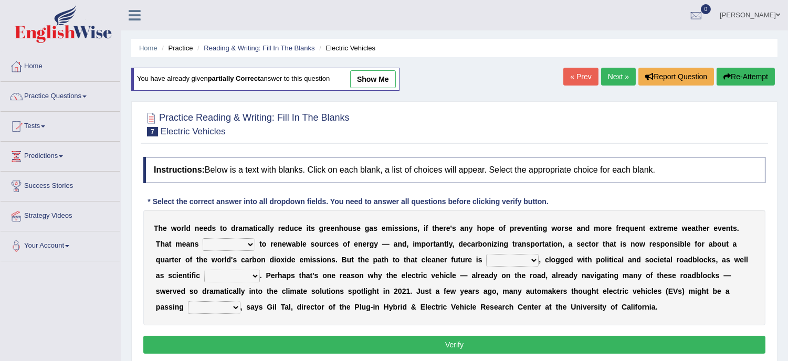
click at [249, 241] on select "grafting drafting crafting shifting" at bounding box center [229, 244] width 53 height 13
select select "shifting"
click at [203, 238] on select "grafting drafting crafting shifting" at bounding box center [229, 244] width 53 height 13
click at [534, 256] on select "daunting daunted daunt dauntless" at bounding box center [512, 260] width 53 height 13
select select "daunting"
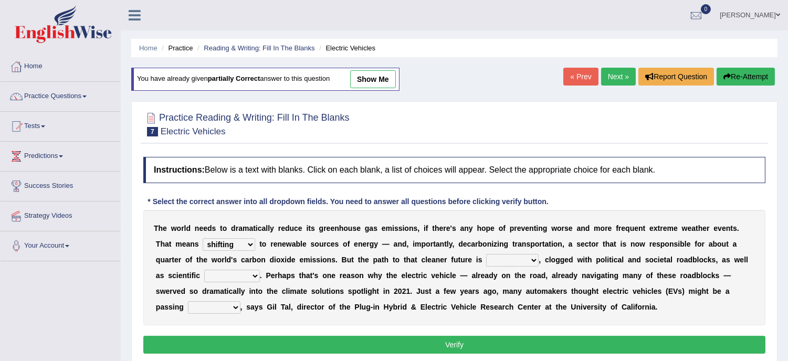
click at [486, 254] on select "daunting daunted daunt dauntless" at bounding box center [512, 260] width 53 height 13
click at [521, 292] on b "y" at bounding box center [520, 291] width 4 height 8
click at [254, 272] on select "spectacles obstacles tentacles receptacles" at bounding box center [232, 276] width 56 height 13
select select "obstacles"
click at [204, 270] on select "spectacles obstacles tentacles receptacles" at bounding box center [232, 276] width 56 height 13
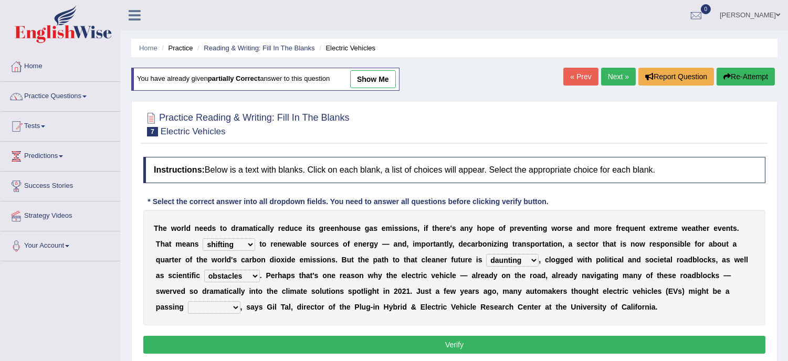
click at [237, 309] on select "fad gad tad lad" at bounding box center [214, 307] width 53 height 13
select select "fad"
click at [188, 301] on select "fad gad tad lad" at bounding box center [214, 307] width 53 height 13
click at [382, 348] on button "Verify" at bounding box center [454, 345] width 622 height 18
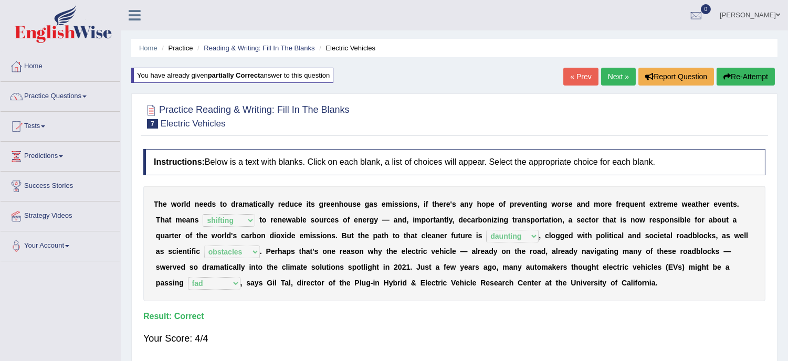
click at [611, 74] on link "Next »" at bounding box center [618, 77] width 35 height 18
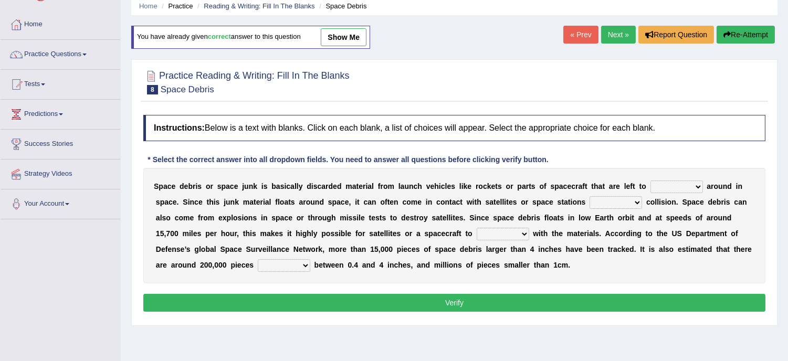
scroll to position [46, 0]
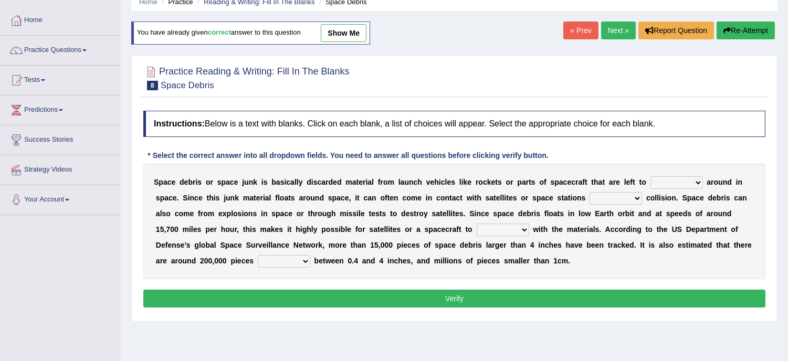
click at [700, 179] on select "twist center roam loll" at bounding box center [677, 182] width 53 height 13
select select "roam"
click at [651, 176] on select "twist center roam loll" at bounding box center [677, 182] width 53 height 13
click at [636, 197] on select "risks risk risked risking" at bounding box center [616, 198] width 53 height 13
select select "risked"
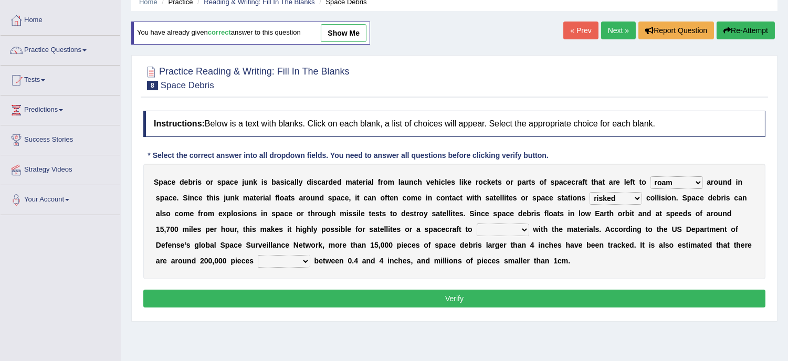
click at [590, 192] on select "risks risk risked risking" at bounding box center [616, 198] width 53 height 13
click at [526, 228] on select "collect collate collide collocate" at bounding box center [503, 230] width 53 height 13
select select "collide"
click at [477, 224] on select "collect collate collide collocate" at bounding box center [503, 230] width 53 height 13
click at [300, 257] on select "sized sizing size sizes" at bounding box center [284, 261] width 53 height 13
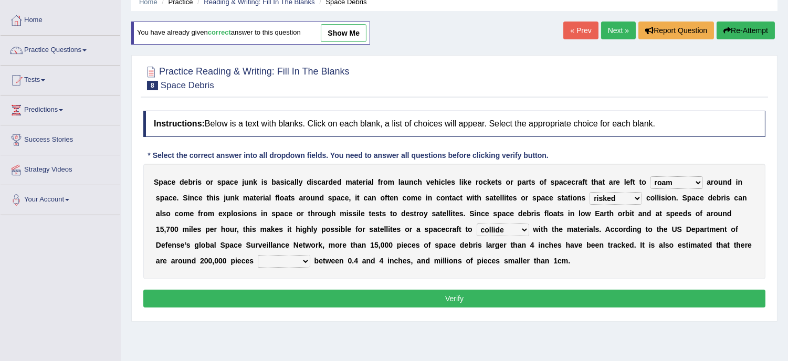
click at [300, 257] on select "sized sizing size sizes" at bounding box center [284, 261] width 53 height 13
select select "sized"
click at [258, 255] on select "sized sizing size sizes" at bounding box center [284, 261] width 53 height 13
click at [431, 295] on button "Verify" at bounding box center [454, 299] width 622 height 18
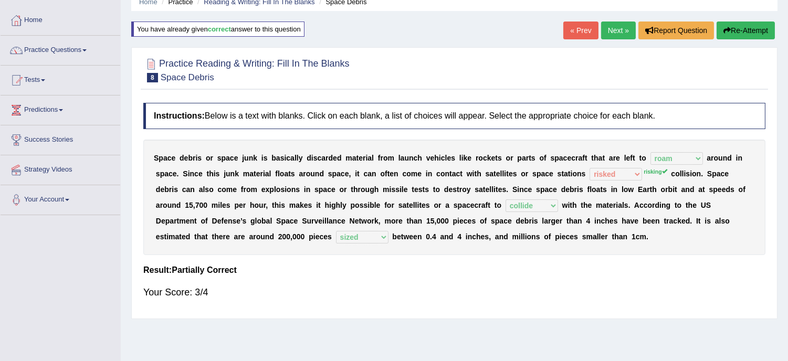
click at [727, 24] on button "Re-Attempt" at bounding box center [746, 31] width 58 height 18
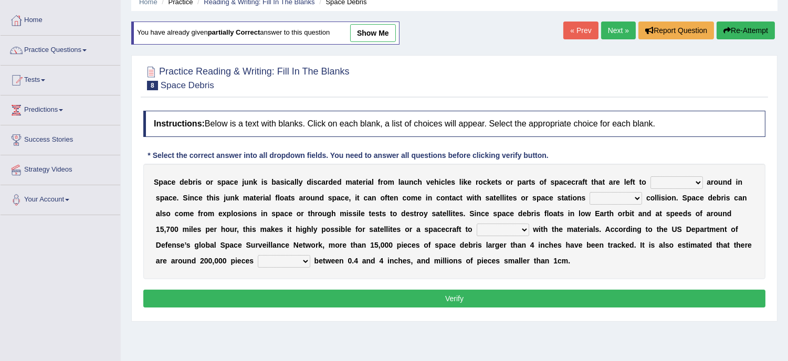
click at [690, 181] on select "twist center roam loll" at bounding box center [677, 182] width 53 height 13
select select "roam"
click at [651, 176] on select "twist center roam loll" at bounding box center [677, 182] width 53 height 13
click at [639, 198] on select "risks risk risked risking" at bounding box center [616, 198] width 53 height 13
select select "risking"
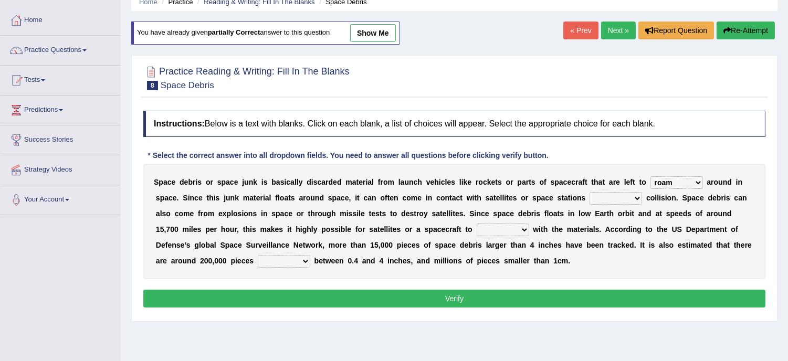
click at [590, 192] on select "risks risk risked risking" at bounding box center [616, 198] width 53 height 13
click at [525, 232] on select "collect collate collide collocate" at bounding box center [503, 230] width 53 height 13
select select "collide"
click at [477, 224] on select "collect collate collide collocate" at bounding box center [503, 230] width 53 height 13
click at [307, 259] on select "sized sizing size sizes" at bounding box center [284, 261] width 53 height 13
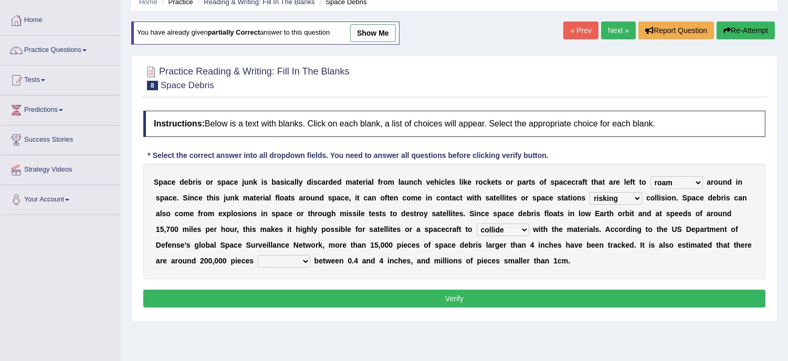
select select "sized"
click at [258, 255] on select "sized sizing size sizes" at bounding box center [284, 261] width 53 height 13
click at [459, 295] on button "Verify" at bounding box center [454, 299] width 622 height 18
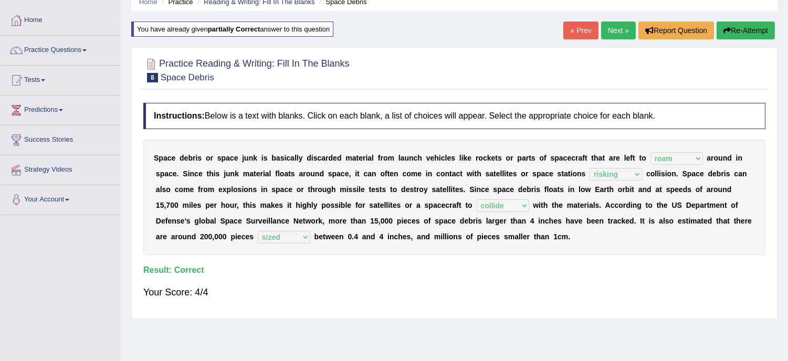
click at [611, 30] on link "Next »" at bounding box center [618, 31] width 35 height 18
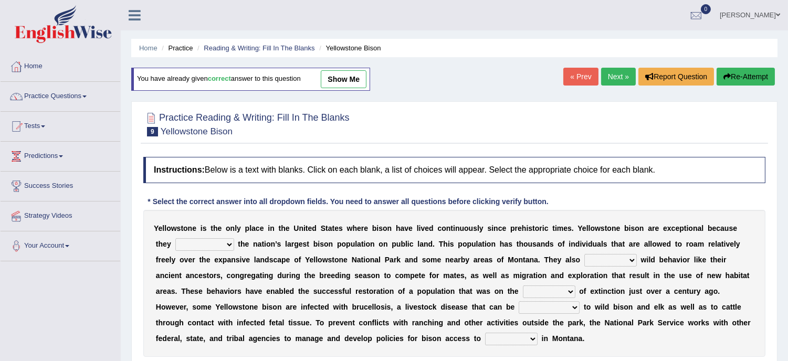
click at [227, 244] on select "congregate comprise consist compromise" at bounding box center [204, 244] width 59 height 13
select select "congregate"
click at [175, 238] on select "congregate comprise consist compromise" at bounding box center [204, 244] width 59 height 13
click at [629, 261] on select "exhibit disregard resist encourage" at bounding box center [611, 260] width 53 height 13
select select "exhibit"
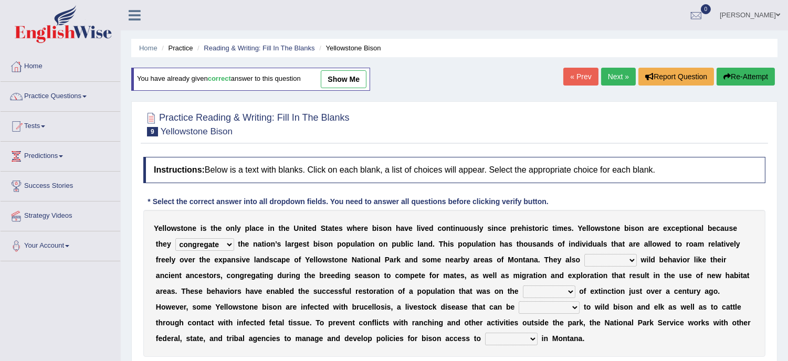
click at [585, 254] on select "exhibit disregard resist encourage" at bounding box center [611, 260] width 53 height 13
click at [568, 291] on select "brine brink danger brindle" at bounding box center [549, 292] width 53 height 13
select select "danger"
click at [523, 286] on select "brine brink danger brindle" at bounding box center [549, 292] width 53 height 13
click at [589, 305] on b "o" at bounding box center [589, 307] width 5 height 8
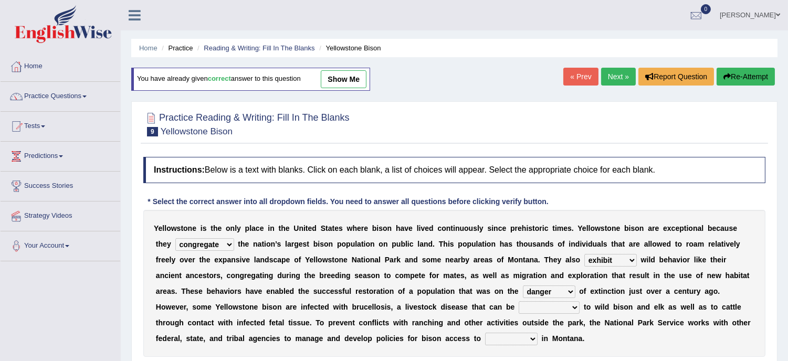
click at [573, 305] on select "transplanted transported transgressed transmitted" at bounding box center [549, 307] width 61 height 13
select select "transmitted"
click at [519, 301] on select "transplanted transported transgressed transmitted" at bounding box center [549, 307] width 61 height 13
click at [532, 339] on select "habitat habitat habitant food" at bounding box center [511, 339] width 53 height 13
click at [485, 333] on select "habitat habitat habitant food" at bounding box center [511, 339] width 53 height 13
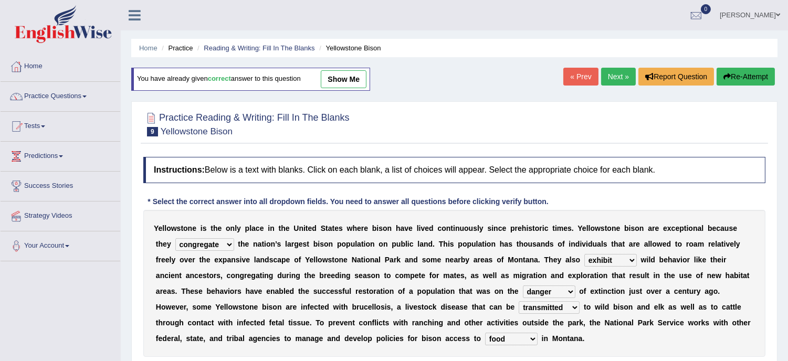
drag, startPoint x: 528, startPoint y: 322, endPoint x: 534, endPoint y: 338, distance: 16.3
click at [534, 338] on div "Y e l l o w s t o n e i s t h e o n l y p l a c e i n t h e U n i t e d S t a t…" at bounding box center [454, 283] width 622 height 147
click at [534, 338] on select "habitat habitat habitant food" at bounding box center [511, 339] width 53 height 13
select select "habitat"
click at [485, 333] on select "habitat habitat habitant food" at bounding box center [511, 339] width 53 height 13
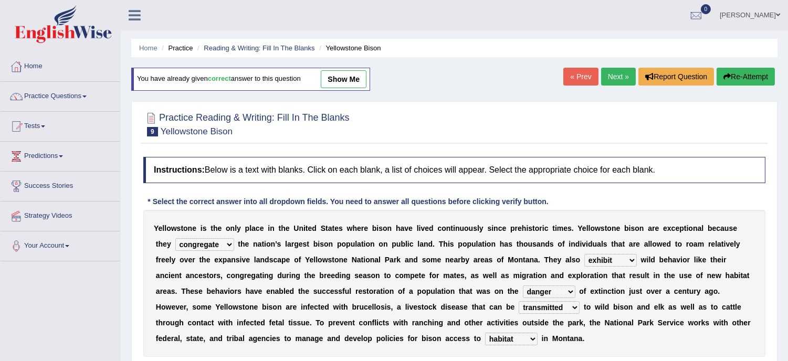
click at [512, 295] on b "h" at bounding box center [512, 291] width 5 height 8
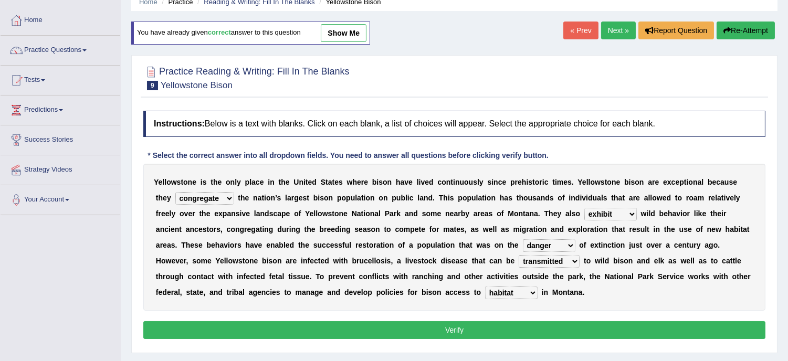
scroll to position [70, 0]
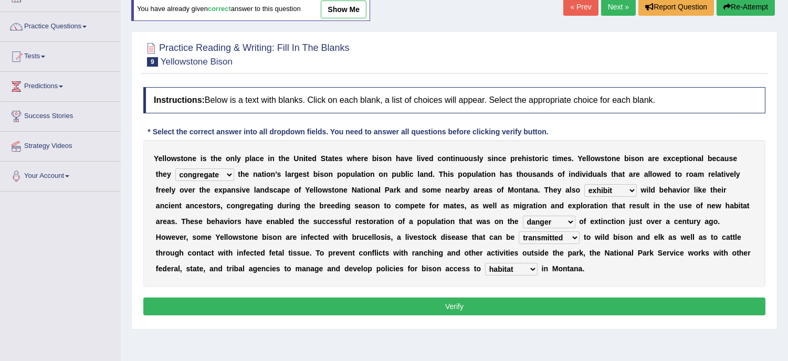
click at [449, 307] on button "Verify" at bounding box center [454, 307] width 622 height 18
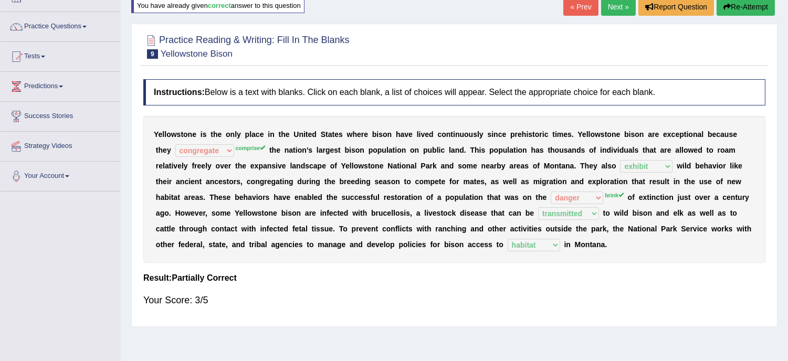
click at [750, 7] on button "Re-Attempt" at bounding box center [746, 7] width 58 height 18
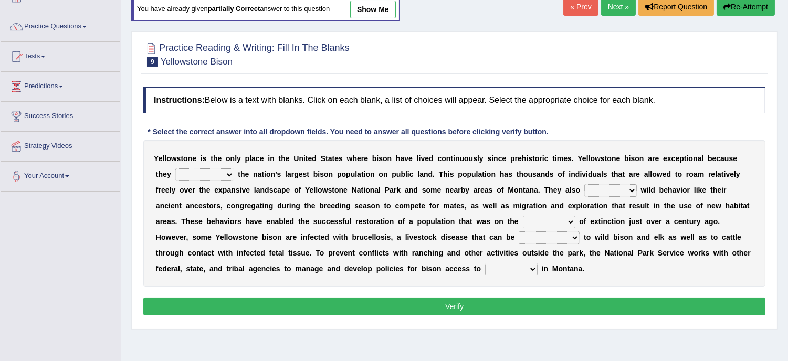
click at [227, 175] on select "congregate comprise consist compromise" at bounding box center [204, 175] width 59 height 13
select select "comprise"
click at [175, 169] on select "congregate comprise consist compromise" at bounding box center [204, 175] width 59 height 13
click at [628, 191] on select "exhibit disregard resist encourage" at bounding box center [611, 190] width 53 height 13
select select "exhibit"
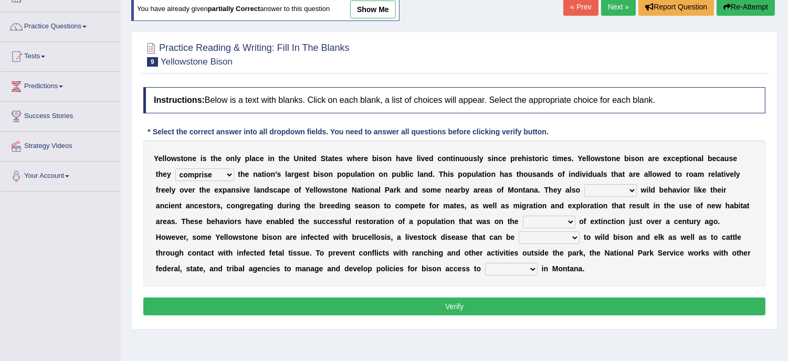
click at [585, 184] on select "exhibit disregard resist encourage" at bounding box center [611, 190] width 53 height 13
click at [570, 221] on select "brine brink danger brindle" at bounding box center [549, 222] width 53 height 13
select select "brink"
click at [523, 216] on select "brine brink danger brindle" at bounding box center [549, 222] width 53 height 13
click at [575, 236] on select "transplanted transported transgressed transmitted" at bounding box center [549, 238] width 61 height 13
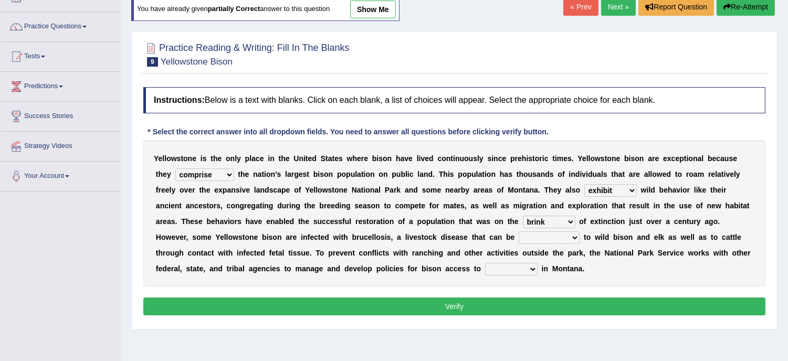
select select "transmitted"
click at [519, 232] on select "transplanted transported transgressed transmitted" at bounding box center [549, 238] width 61 height 13
click at [532, 265] on select "habitat habitat habitant food" at bounding box center [511, 269] width 53 height 13
select select "habitat"
click at [485, 263] on select "habitat habitat habitant food" at bounding box center [511, 269] width 53 height 13
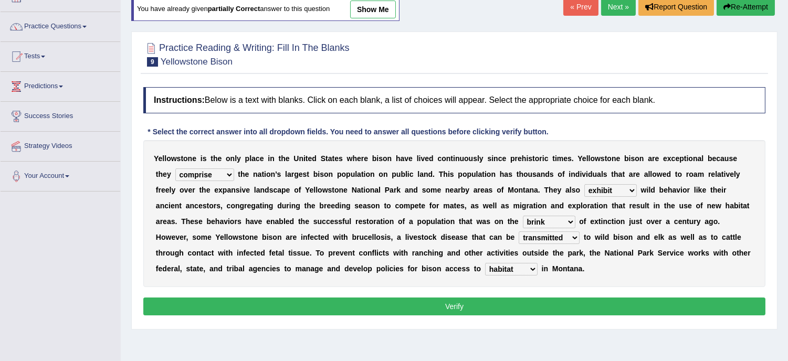
click at [461, 308] on button "Verify" at bounding box center [454, 307] width 622 height 18
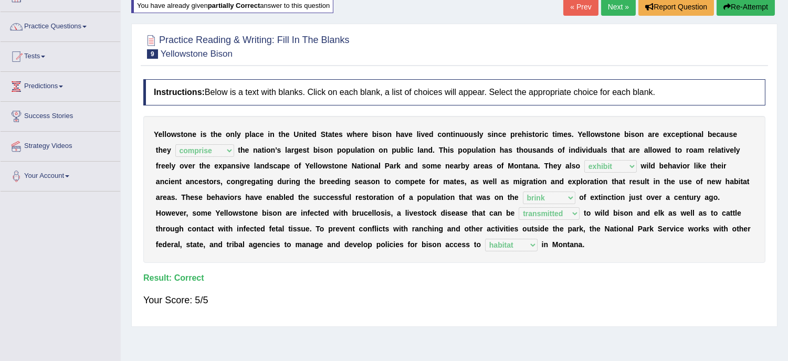
click at [461, 308] on div "Your Score: 5/5" at bounding box center [454, 300] width 622 height 25
